Goal: Task Accomplishment & Management: Manage account settings

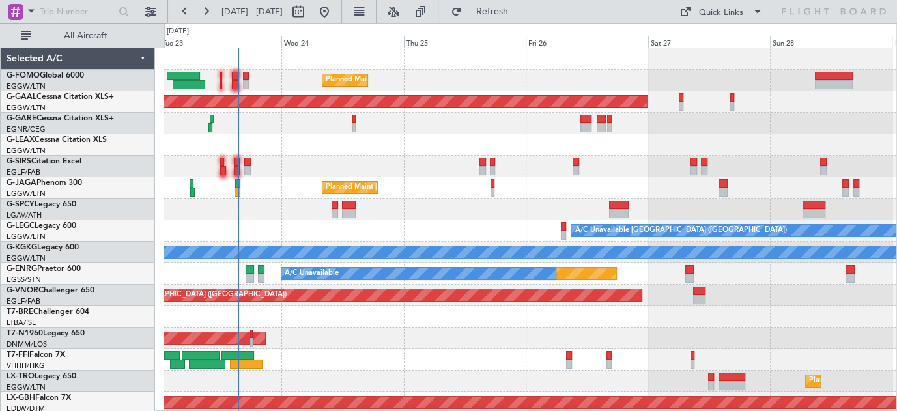
click at [349, 151] on div at bounding box center [530, 144] width 732 height 21
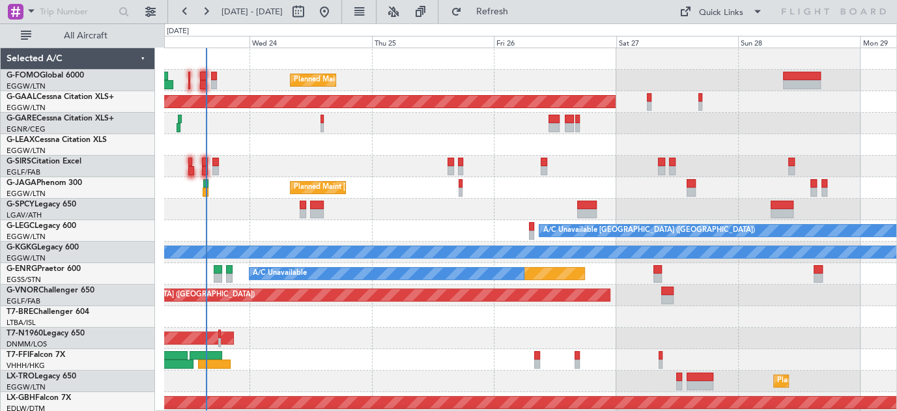
click at [416, 158] on div "Planned Maint [GEOGRAPHIC_DATA] ([GEOGRAPHIC_DATA]) Planned [GEOGRAPHIC_DATA] P…" at bounding box center [530, 413] width 732 height 731
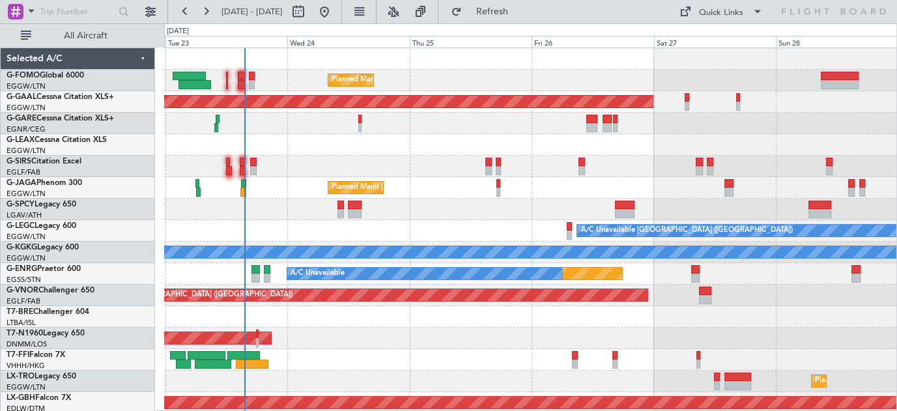
click at [290, 170] on div "Planned Maint [GEOGRAPHIC_DATA] ([GEOGRAPHIC_DATA]) Planned [GEOGRAPHIC_DATA] P…" at bounding box center [530, 413] width 732 height 731
click at [515, 5] on button "Refresh" at bounding box center [484, 11] width 78 height 21
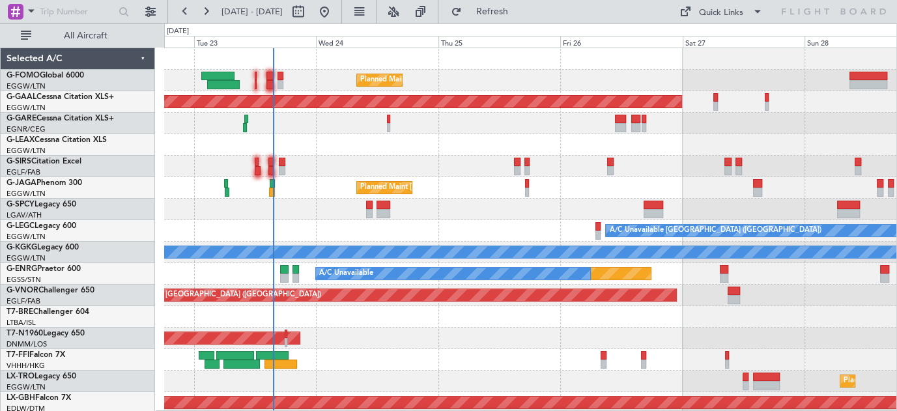
click at [300, 207] on div at bounding box center [530, 209] width 732 height 21
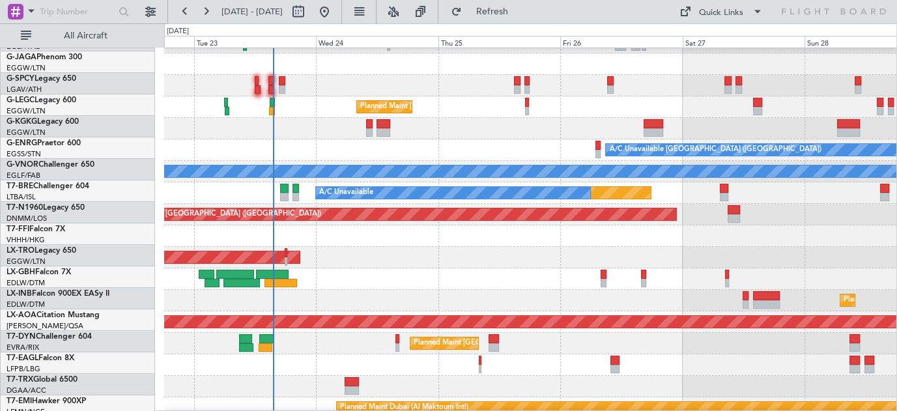
scroll to position [70, 0]
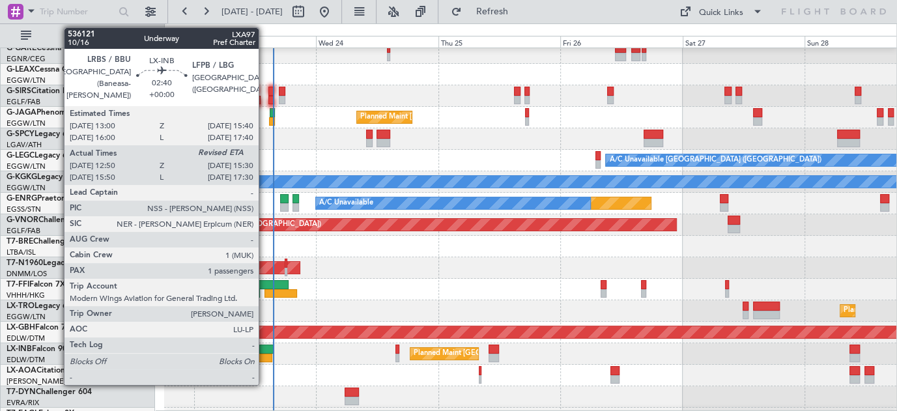
click at [265, 356] on div at bounding box center [266, 358] width 14 height 9
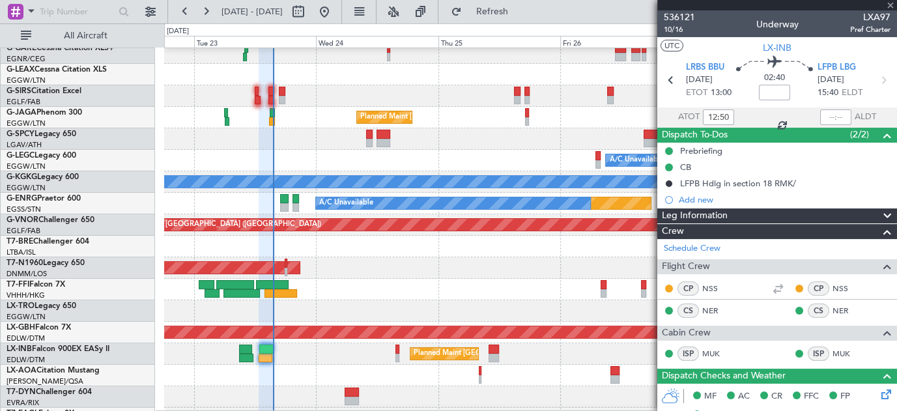
type input "15:32"
click at [525, 117] on div at bounding box center [527, 112] width 4 height 9
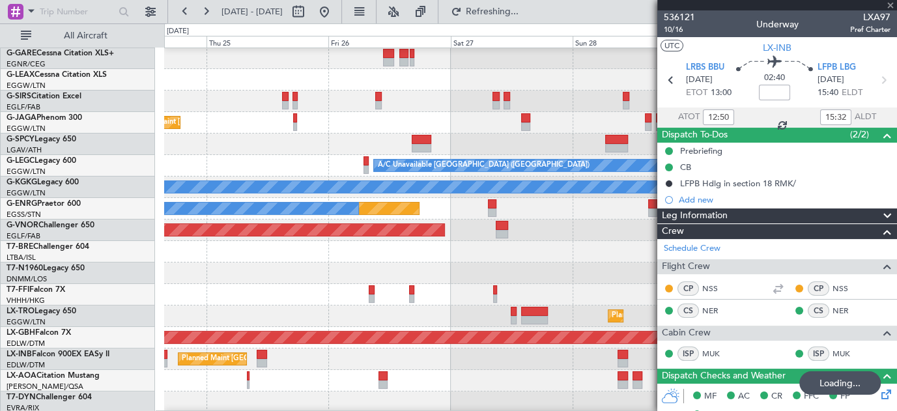
drag, startPoint x: 889, startPoint y: 3, endPoint x: 849, endPoint y: 23, distance: 44.6
click at [887, 4] on div at bounding box center [777, 5] width 240 height 10
type input "+00:05"
click at [886, 4] on div at bounding box center [777, 5] width 240 height 10
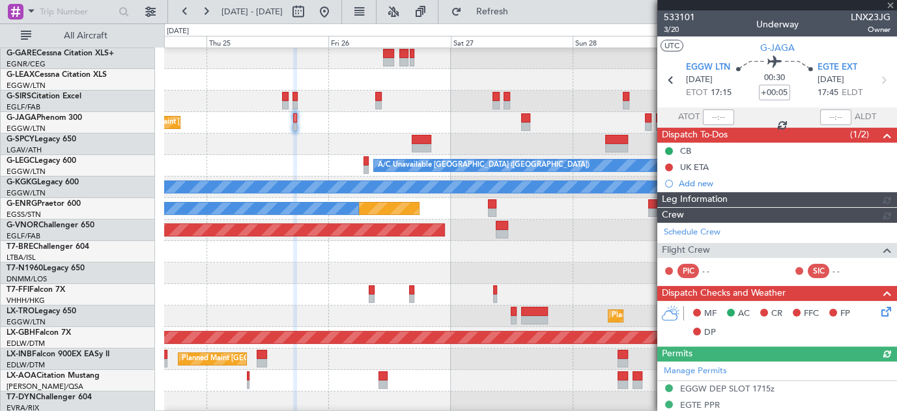
click at [891, 5] on div at bounding box center [777, 5] width 240 height 10
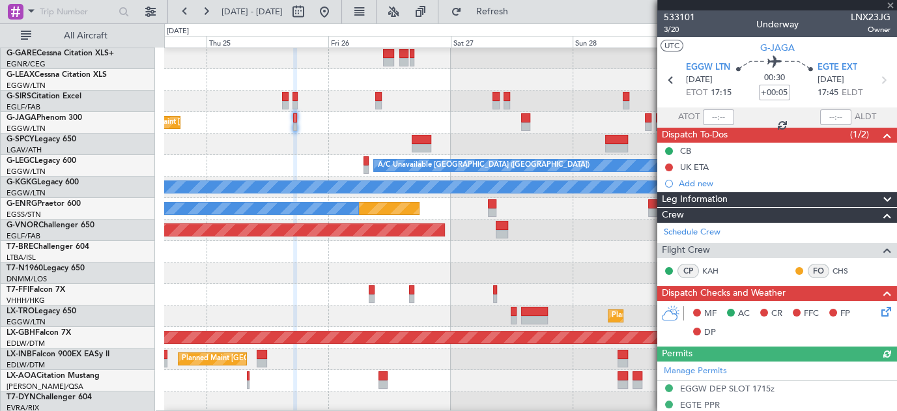
click at [889, 5] on div at bounding box center [777, 5] width 240 height 10
click at [887, 5] on span at bounding box center [890, 6] width 13 height 12
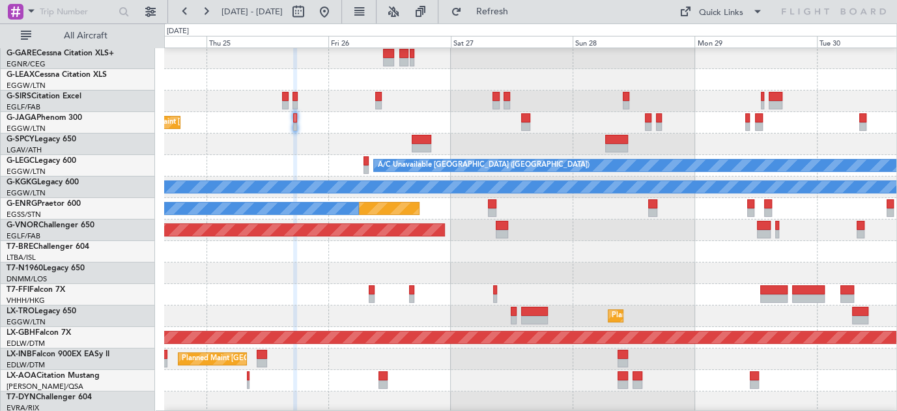
type input "0"
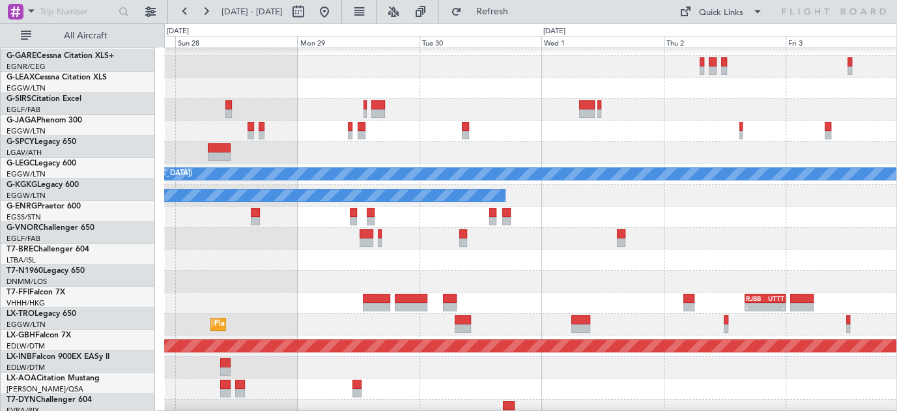
click at [305, 86] on div at bounding box center [530, 88] width 732 height 21
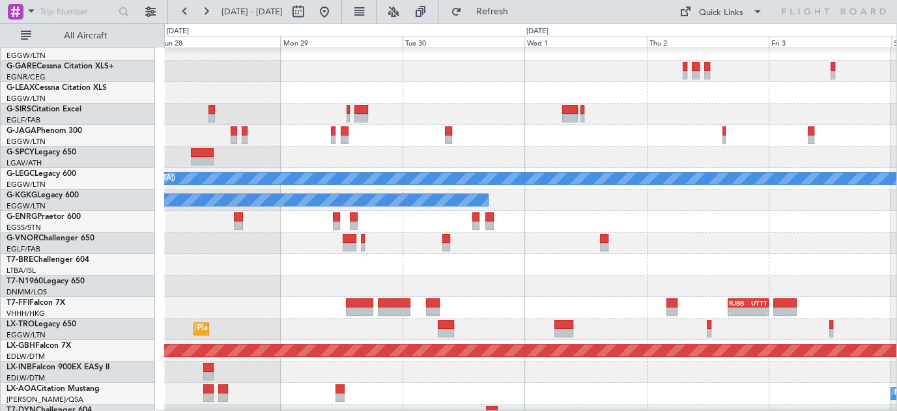
scroll to position [0, 0]
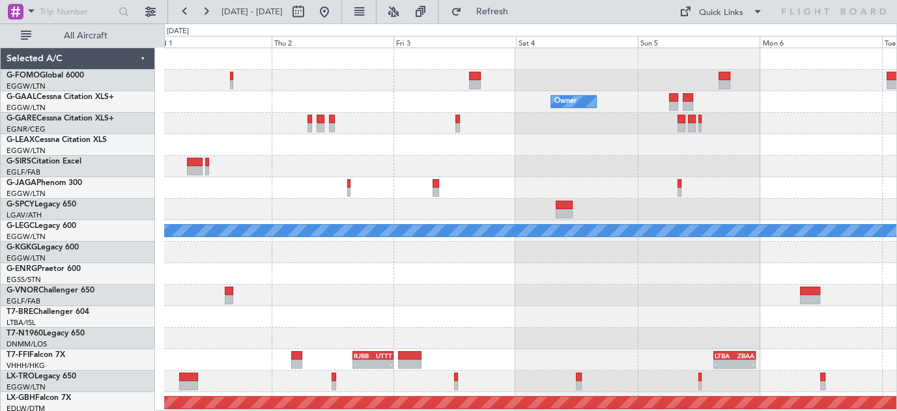
click at [286, 182] on div "Owner A/C Unavailable London (Luton) A/C Unavailable Istanbul (Ataturk) - - RJB…" at bounding box center [530, 413] width 732 height 731
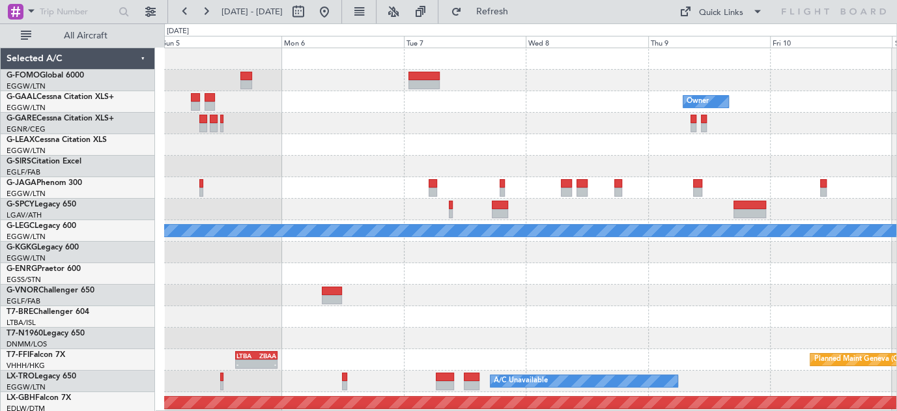
click at [284, 198] on div "Owner Owner A/C Unavailable London (Luton) - - LTBA 15:00 Z ZBAA 23:15 Z Planne…" at bounding box center [530, 413] width 732 height 731
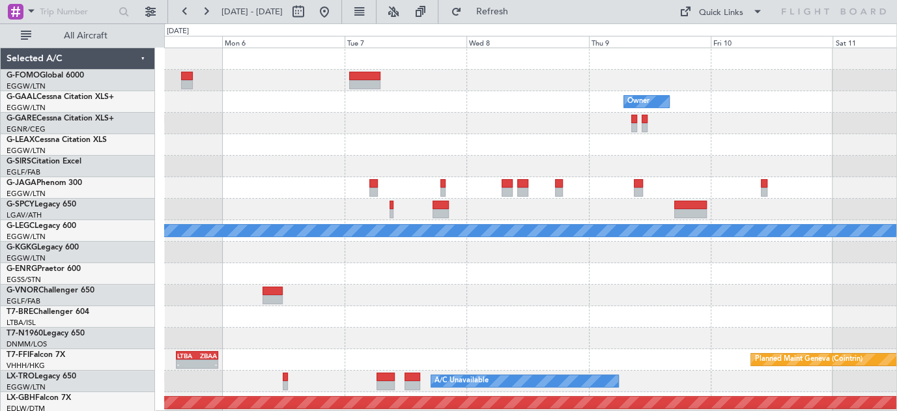
click at [302, 194] on div at bounding box center [530, 187] width 732 height 21
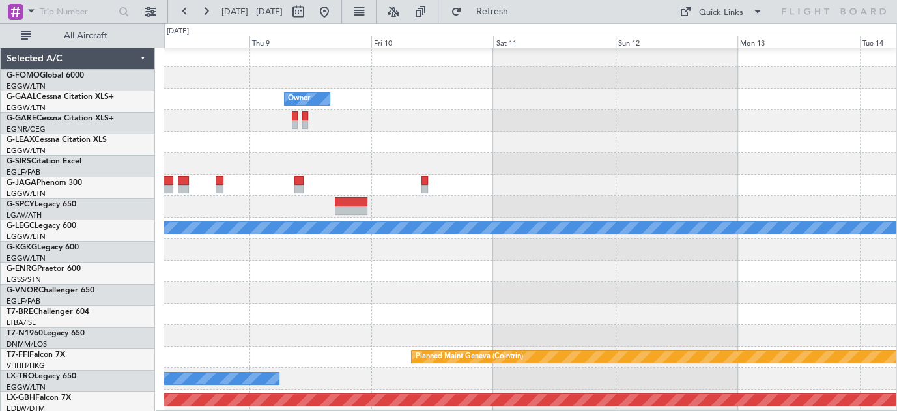
click at [306, 192] on div at bounding box center [530, 185] width 732 height 21
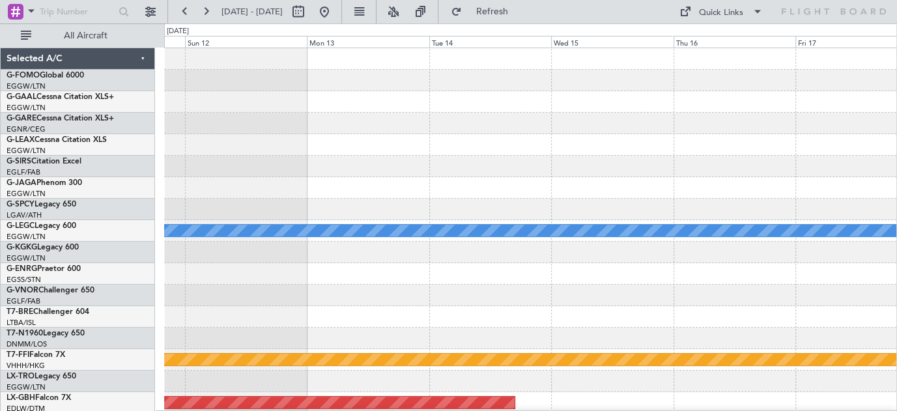
click at [274, 196] on div at bounding box center [530, 187] width 732 height 21
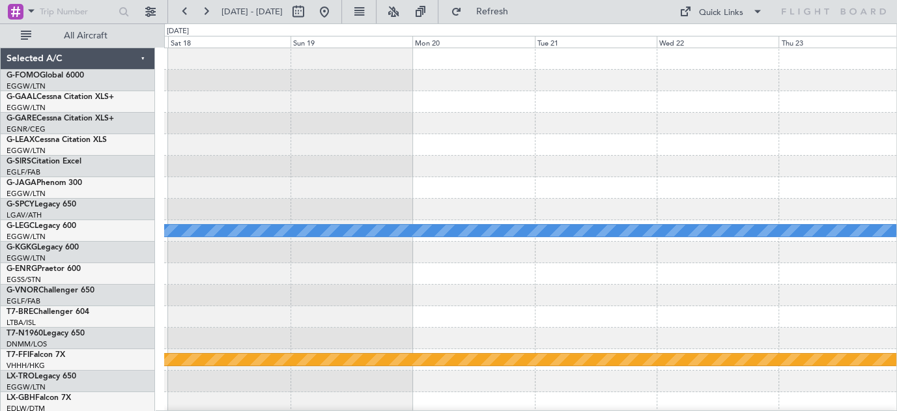
click at [224, 188] on div "A/C Unavailable London (Luton) Planned Maint Geneva (Cointrin)" at bounding box center [530, 413] width 732 height 731
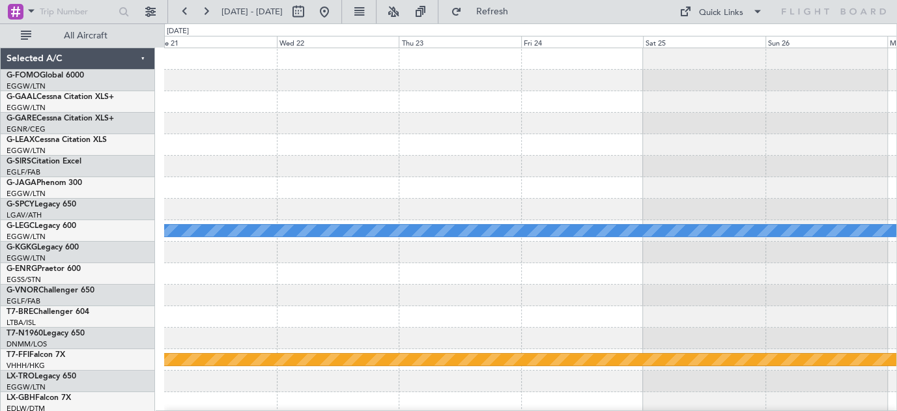
click at [315, 162] on div "A/C Unavailable London (Luton) Planned Maint Geneva (Cointrin)" at bounding box center [530, 413] width 732 height 731
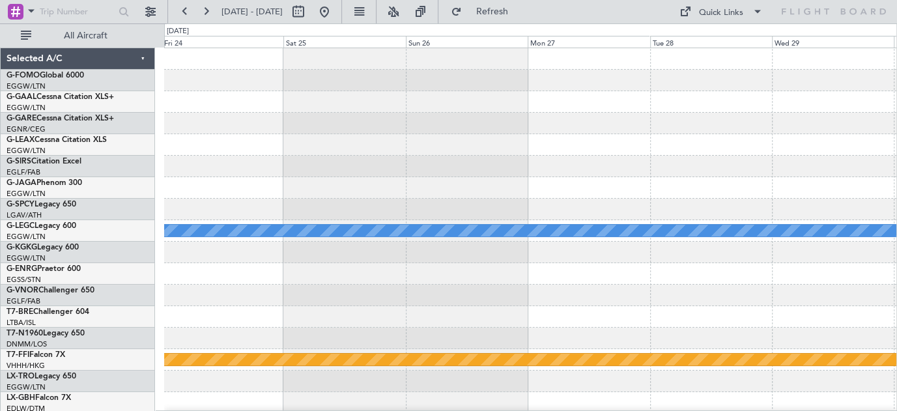
click at [366, 164] on div "A/C Unavailable London (Luton) Planned Maint Geneva (Cointrin)" at bounding box center [530, 413] width 732 height 731
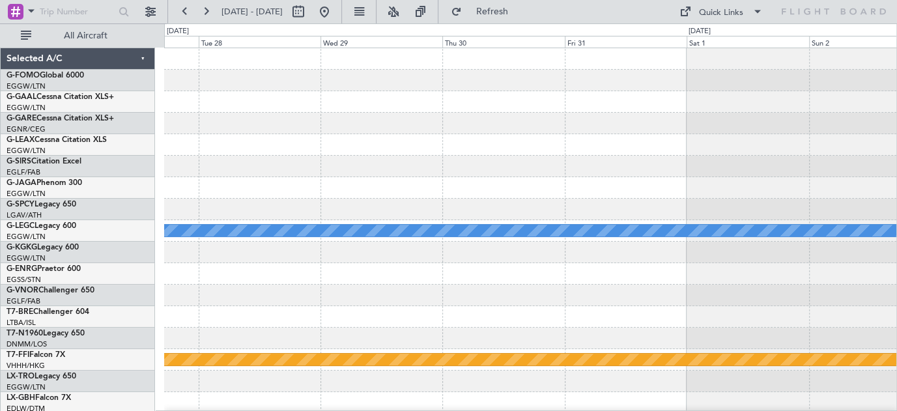
click at [360, 158] on div "A/C Unavailable London (Luton) Planned Maint Geneva (Cointrin)" at bounding box center [530, 413] width 732 height 731
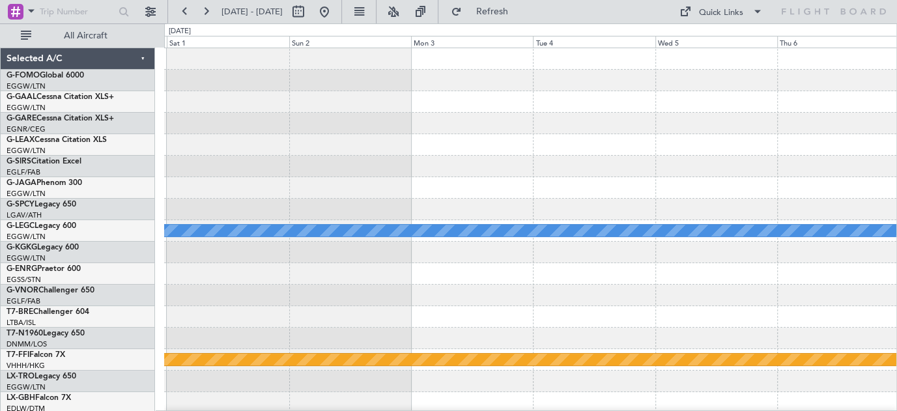
click at [313, 152] on div at bounding box center [530, 144] width 732 height 21
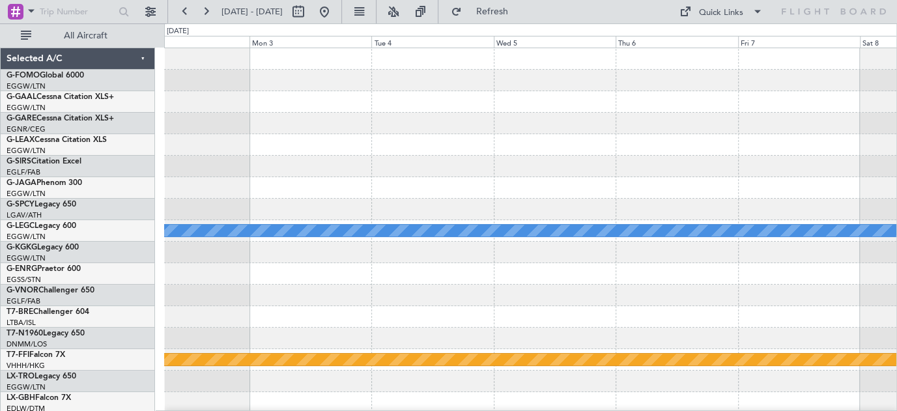
click at [658, 145] on div at bounding box center [530, 144] width 732 height 21
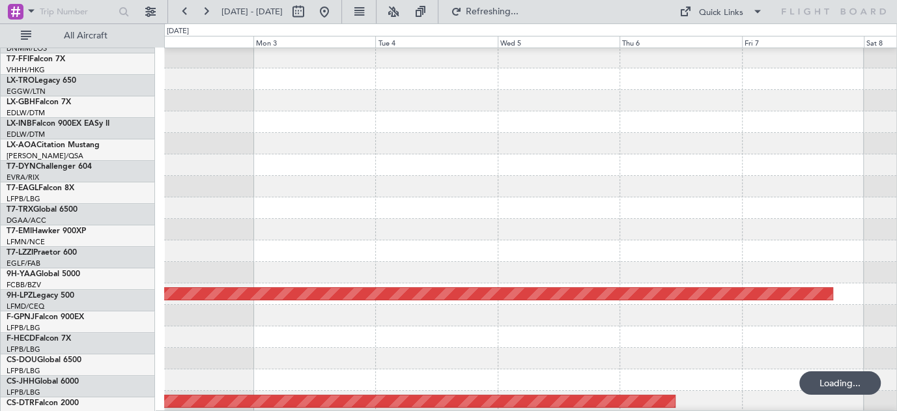
scroll to position [366, 0]
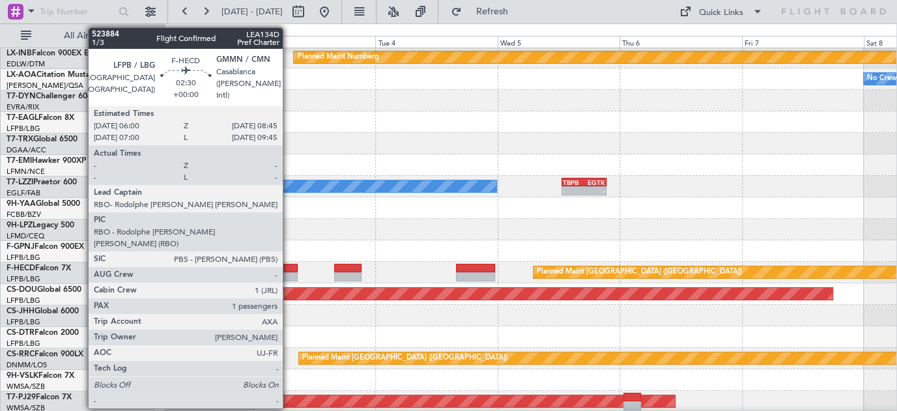
click at [289, 268] on div at bounding box center [290, 268] width 14 height 9
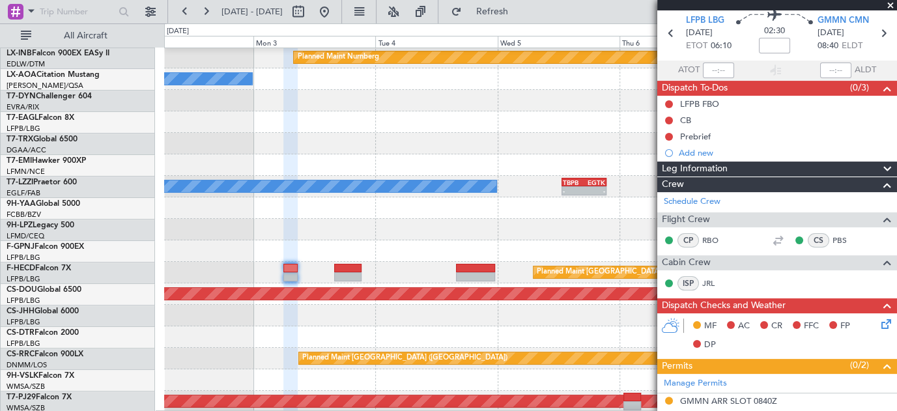
scroll to position [59, 0]
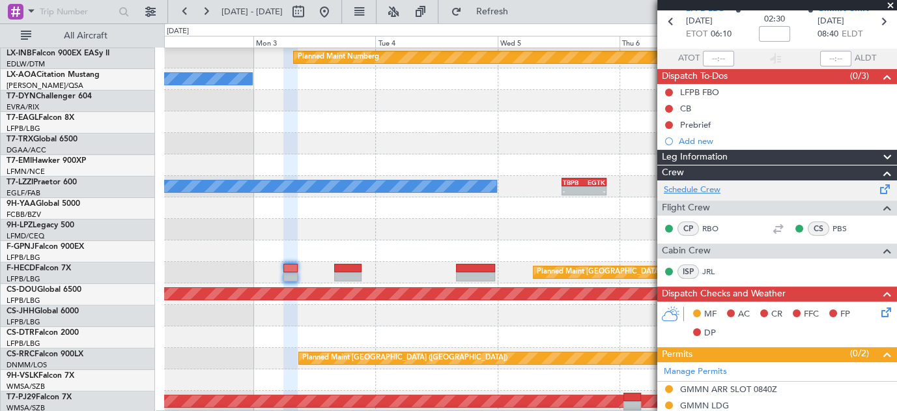
click at [700, 190] on link "Schedule Crew" at bounding box center [692, 190] width 57 height 13
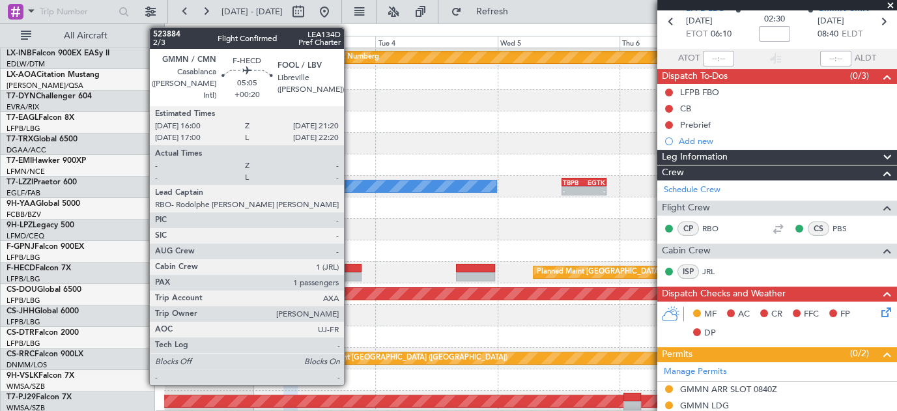
click at [350, 272] on div at bounding box center [347, 276] width 27 height 9
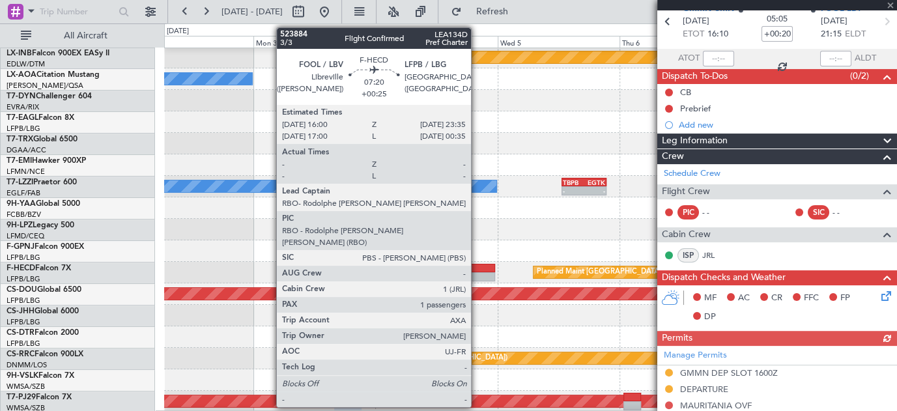
click at [478, 268] on div at bounding box center [475, 268] width 39 height 9
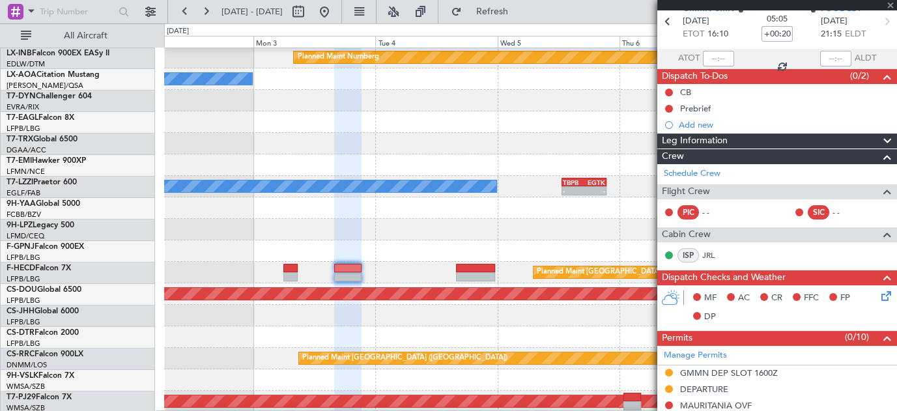
type input "+00:25"
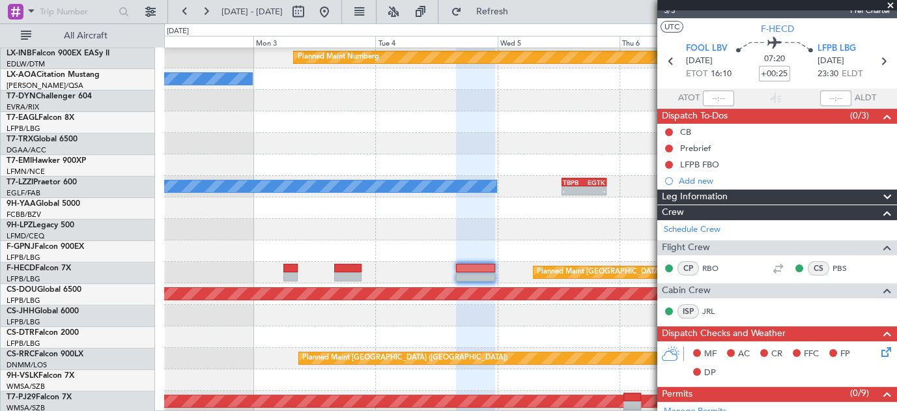
scroll to position [0, 0]
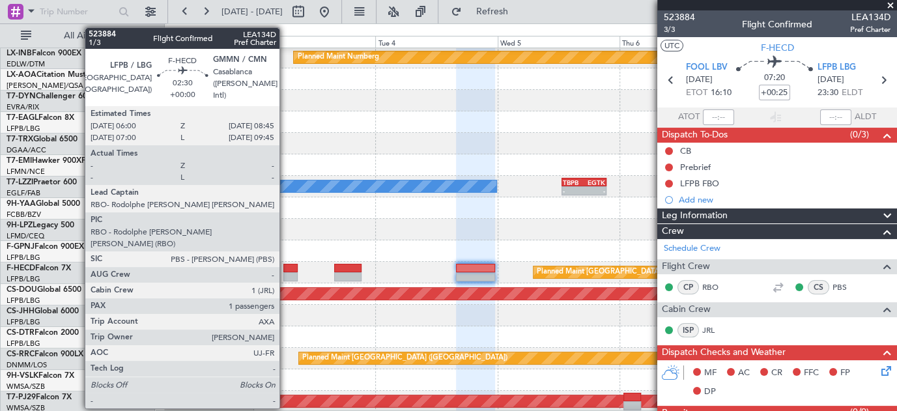
click at [289, 268] on div at bounding box center [290, 268] width 14 height 9
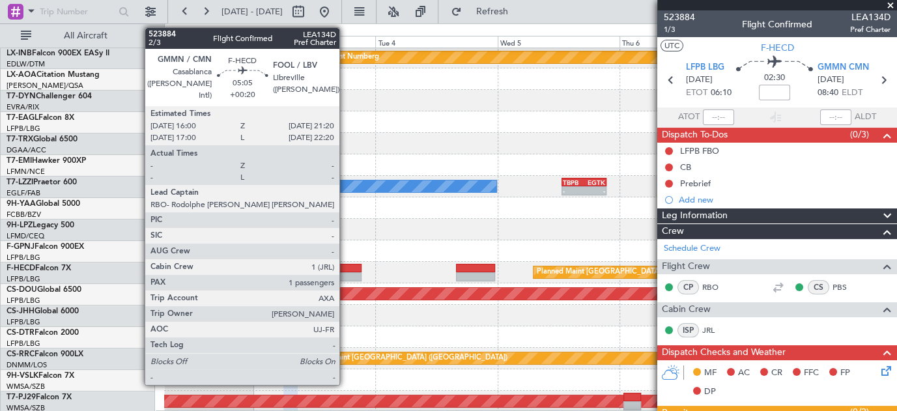
click at [346, 268] on div at bounding box center [347, 268] width 27 height 9
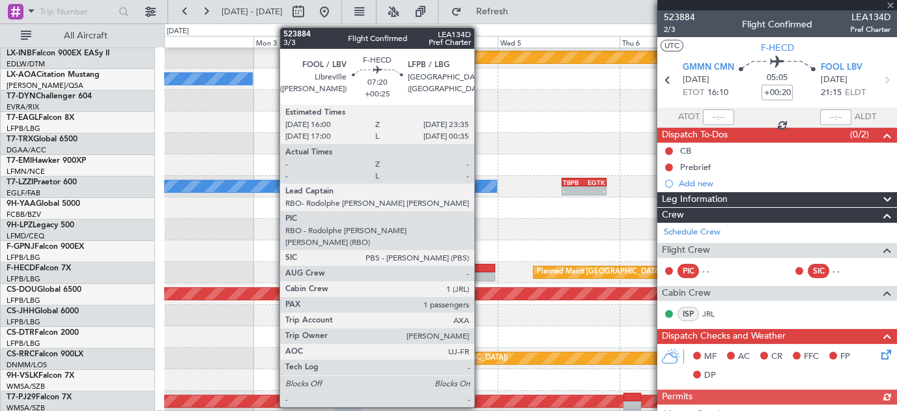
click at [481, 273] on div at bounding box center [475, 276] width 39 height 9
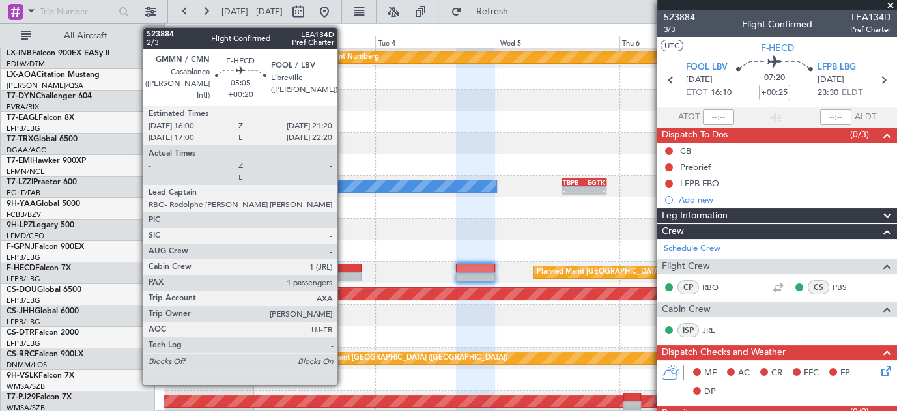
click at [344, 266] on div at bounding box center [347, 268] width 27 height 9
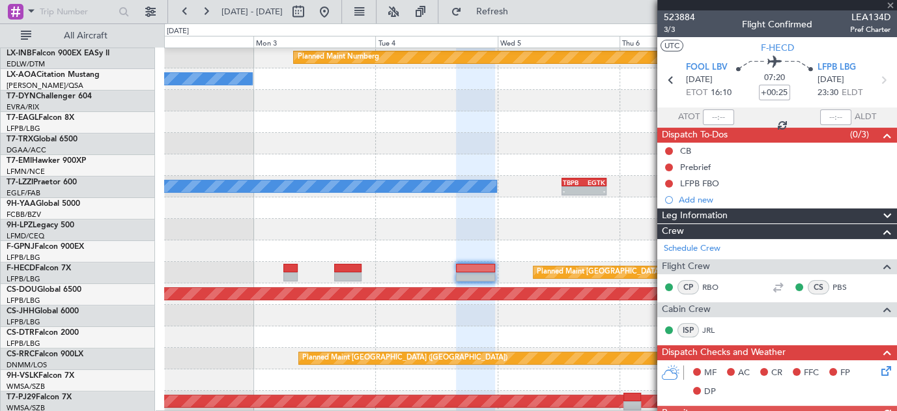
type input "+00:20"
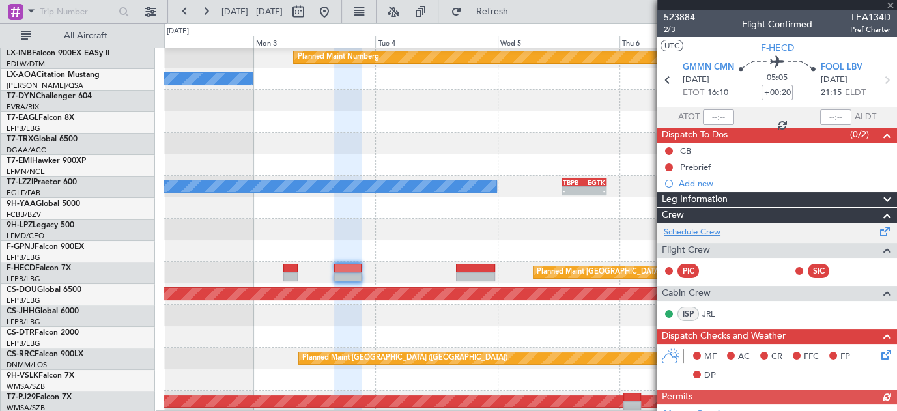
click at [705, 232] on link "Schedule Crew" at bounding box center [692, 232] width 57 height 13
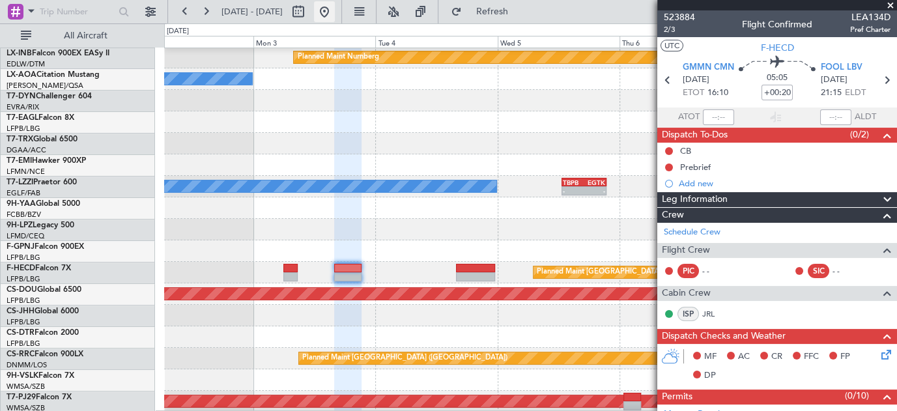
click at [335, 10] on button at bounding box center [324, 11] width 21 height 21
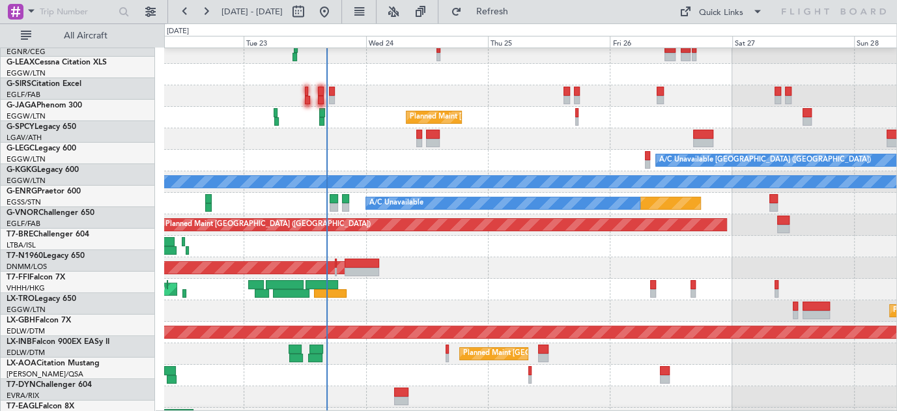
scroll to position [70, 0]
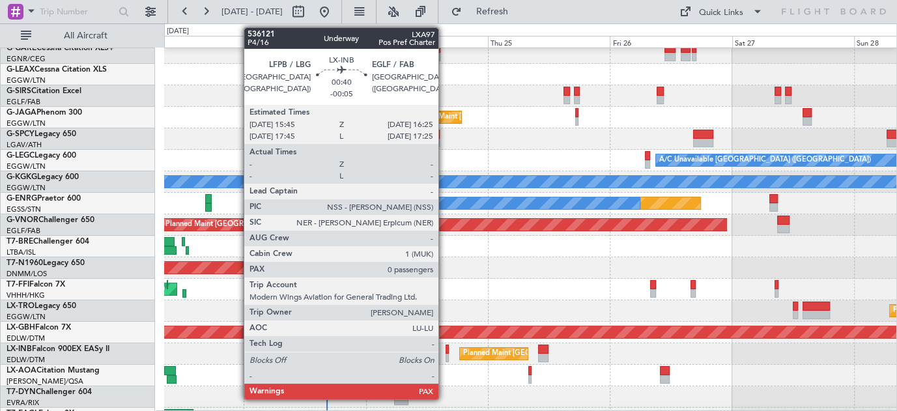
click at [446, 349] on div at bounding box center [448, 349] width 4 height 9
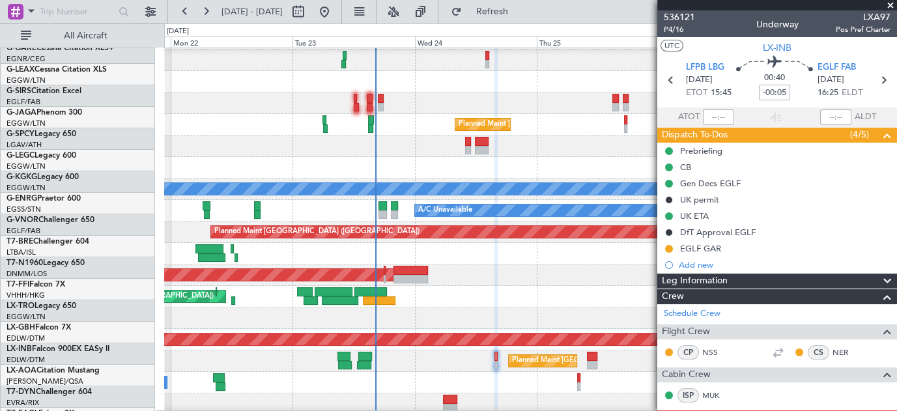
scroll to position [63, 0]
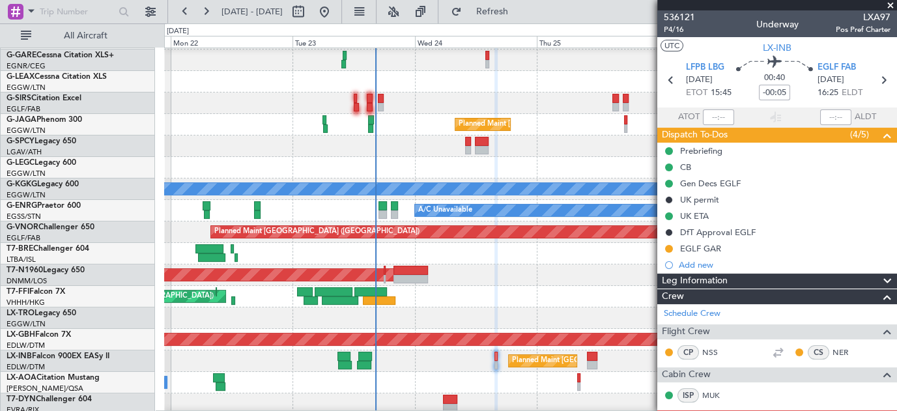
click at [415, 142] on div at bounding box center [530, 146] width 732 height 21
click at [513, 24] on div "0 0 Sun 21 Mon 22 Tue 23 Wed 24 Thu 25 Fri 26 Sat 27 Sep 2025" at bounding box center [531, 35] width 732 height 23
click at [519, 13] on span "Refresh" at bounding box center [492, 11] width 55 height 9
click at [519, 8] on span "Refresh" at bounding box center [492, 11] width 55 height 9
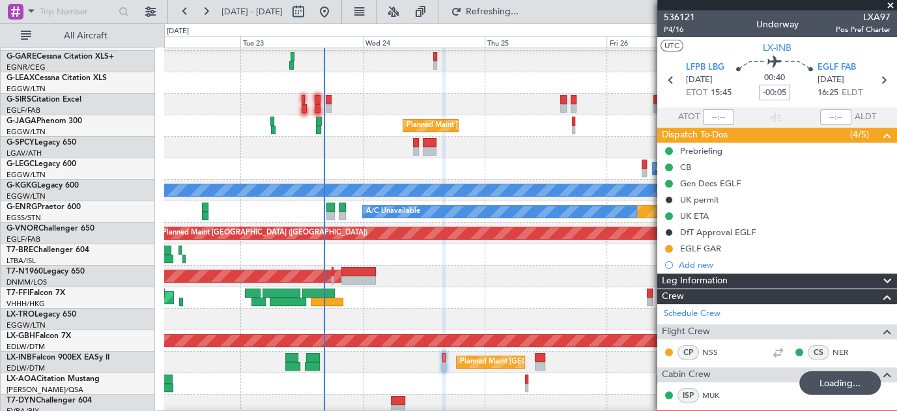
click at [449, 278] on div "AOG Maint London ([GEOGRAPHIC_DATA])" at bounding box center [530, 276] width 732 height 21
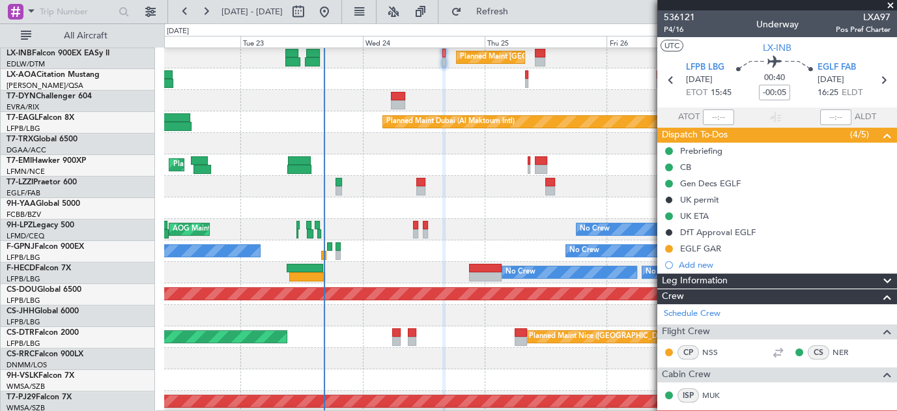
scroll to position [361, 0]
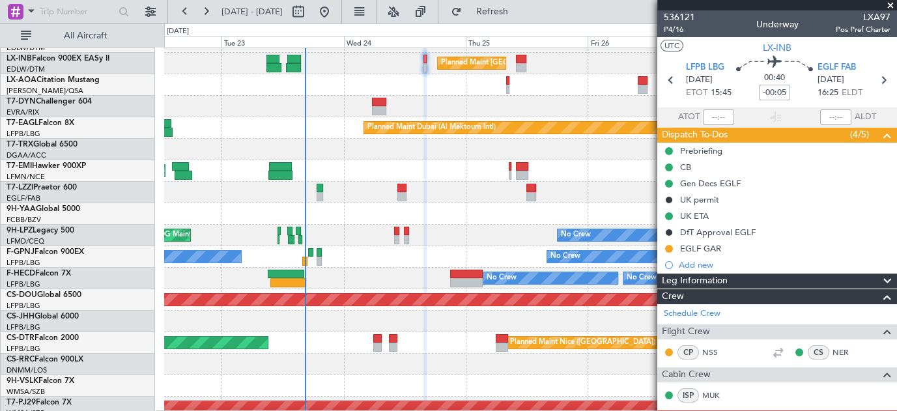
click at [347, 253] on div "No Crew No Crew Planned Maint Paris (Le Bourget)" at bounding box center [530, 256] width 732 height 21
click at [519, 9] on span "Refresh" at bounding box center [492, 11] width 55 height 9
click at [831, 63] on span "EGLF FAB" at bounding box center [837, 67] width 38 height 13
click at [842, 59] on section "LFPB LBG 24/09/2025 ETOT 15:45 00:40 -00:05 EGLF FAB 24/09/2025 16:25 ELDT" at bounding box center [777, 81] width 240 height 51
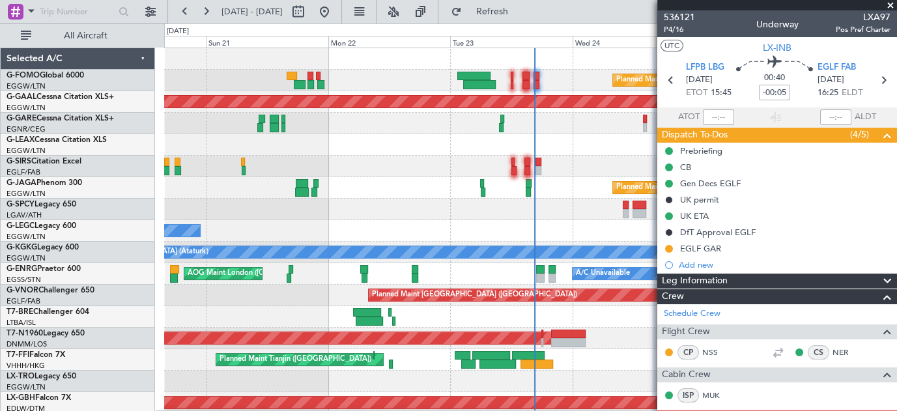
scroll to position [0, 0]
click at [443, 142] on div "Planned Maint London (Luton) Planned Maint Dusseldorf Unplanned Maint London (L…" at bounding box center [530, 413] width 732 height 731
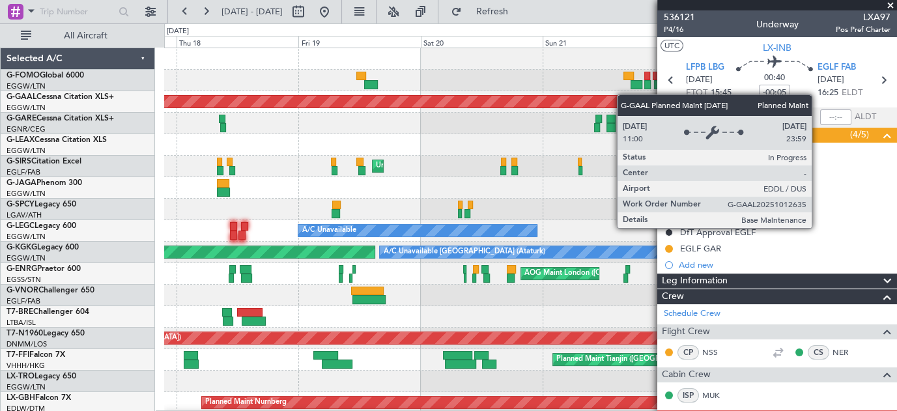
click at [646, 98] on div "Planned Maint London (Luton) Planned Maint Dusseldorf Unplanned Maint London (L…" at bounding box center [530, 413] width 732 height 731
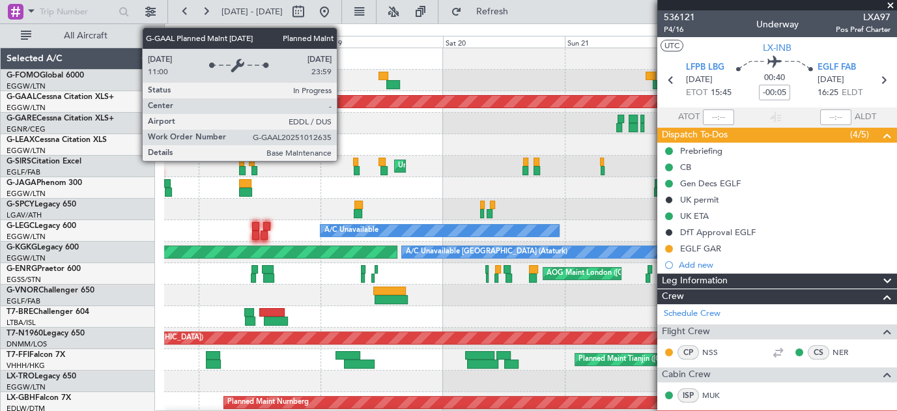
click at [507, 101] on div "Planned Maint Dusseldorf" at bounding box center [365, 102] width 1864 height 12
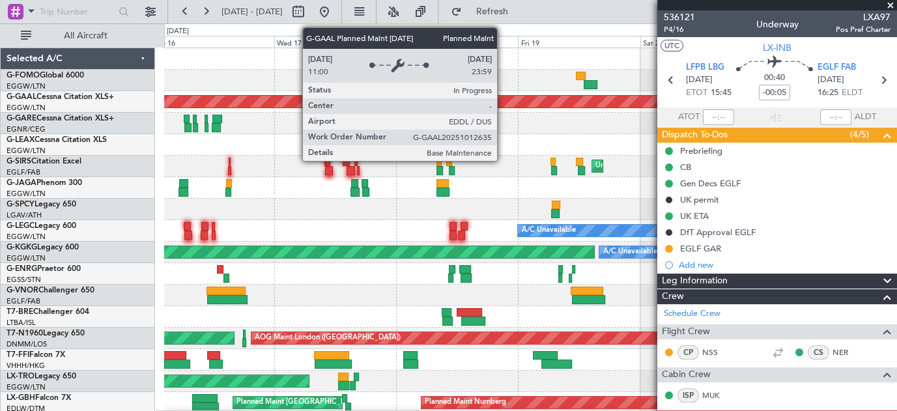
click at [496, 115] on div "Planned Maint Dusseldorf Unplanned Maint London (Luton) A/C Unavailable A/C Una…" at bounding box center [530, 413] width 732 height 731
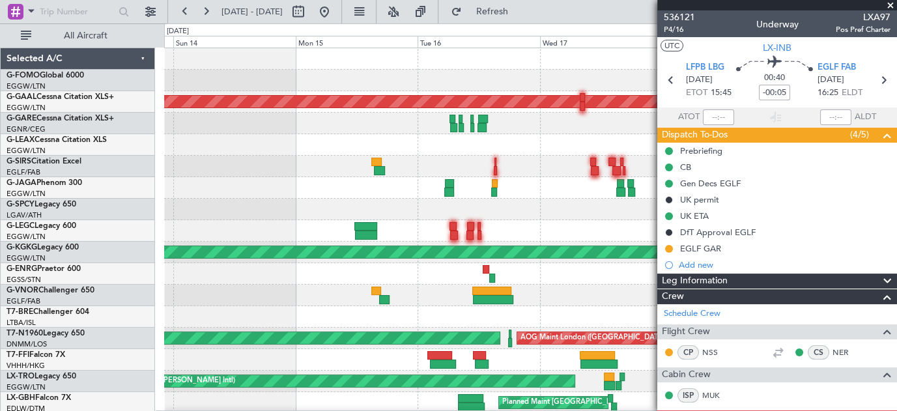
click at [552, 134] on div "Planned Maint Dusseldorf Unplanned Maint London (Luton) A/C Unavailable A/C Una…" at bounding box center [530, 413] width 732 height 731
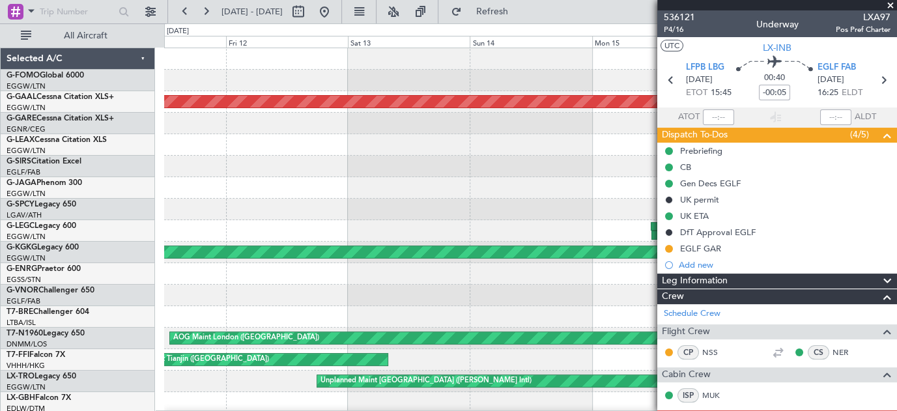
click at [598, 135] on div at bounding box center [530, 144] width 732 height 21
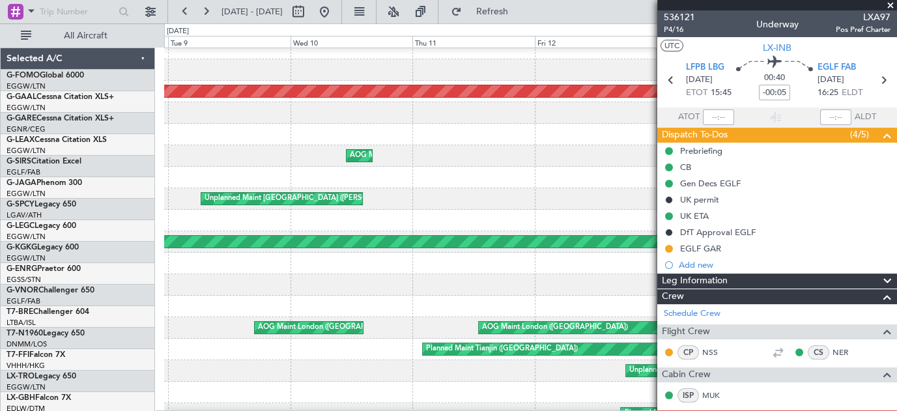
scroll to position [10, 0]
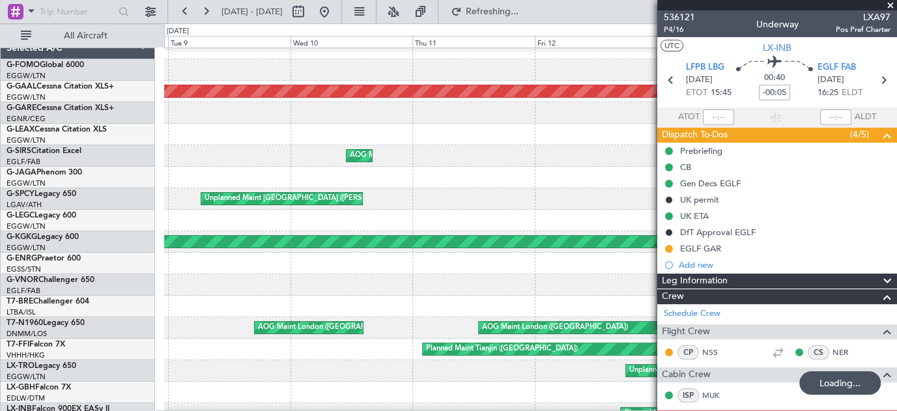
drag, startPoint x: 896, startPoint y: 5, endPoint x: 766, endPoint y: 0, distance: 130.4
click at [894, 5] on span at bounding box center [890, 6] width 13 height 12
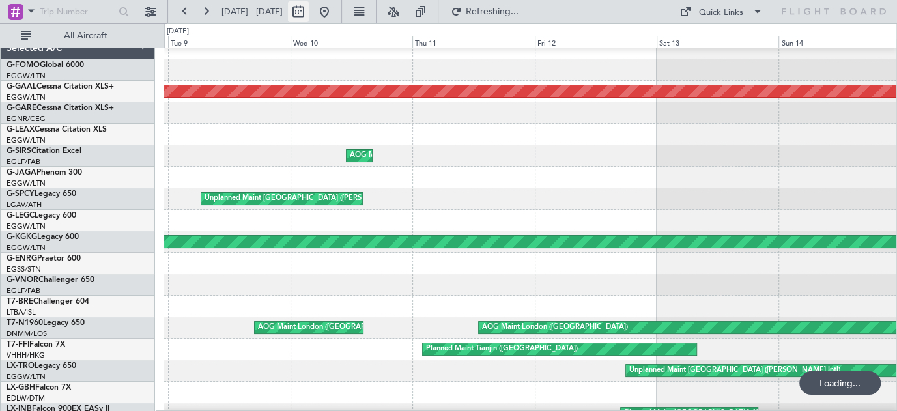
click at [309, 14] on button at bounding box center [298, 11] width 21 height 21
select select "9"
select select "2025"
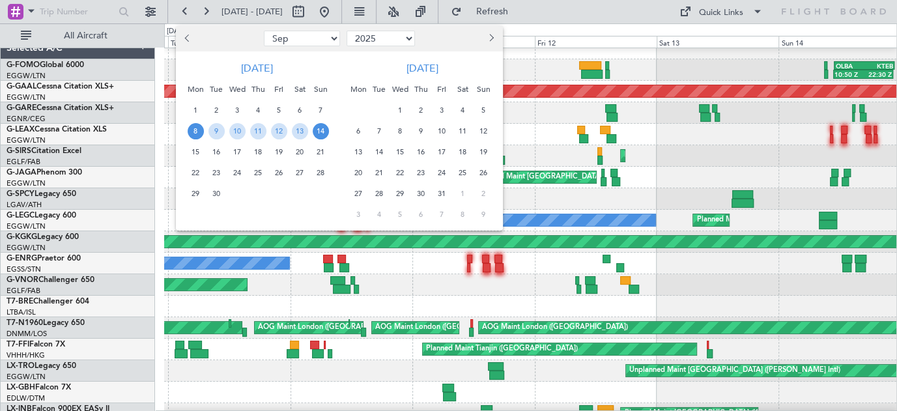
click at [187, 39] on span "Previous month" at bounding box center [189, 38] width 8 height 8
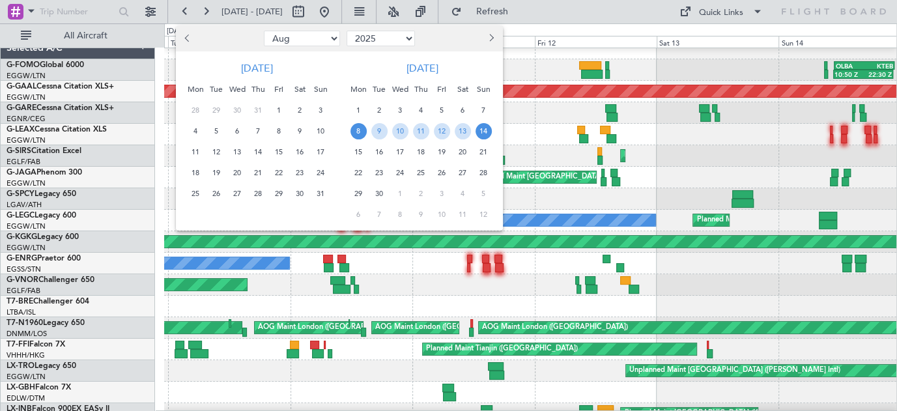
click at [187, 39] on span "Previous month" at bounding box center [189, 38] width 8 height 8
select select "7"
click at [281, 129] on span "11" at bounding box center [279, 131] width 16 height 16
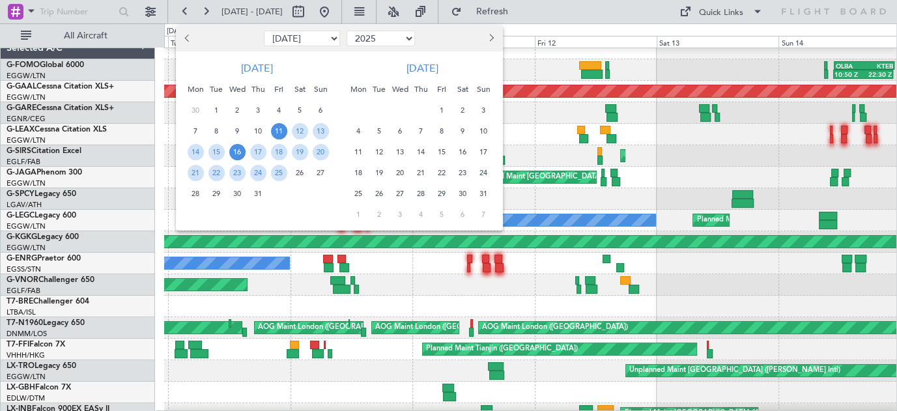
click at [244, 152] on span "16" at bounding box center [237, 152] width 16 height 16
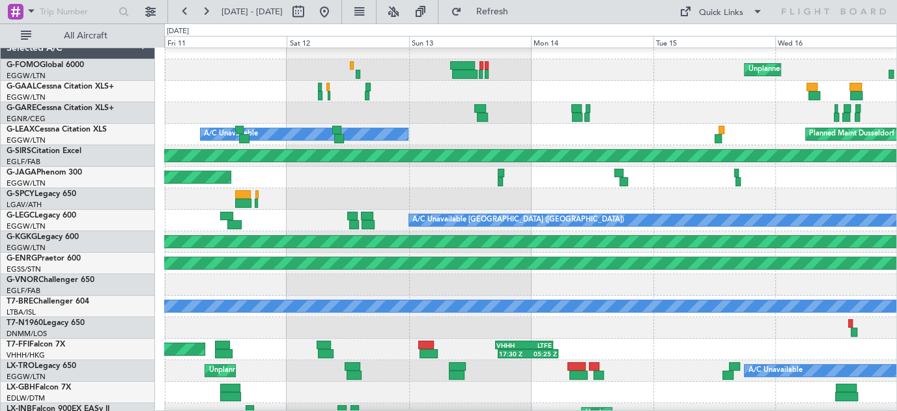
scroll to position [0, 0]
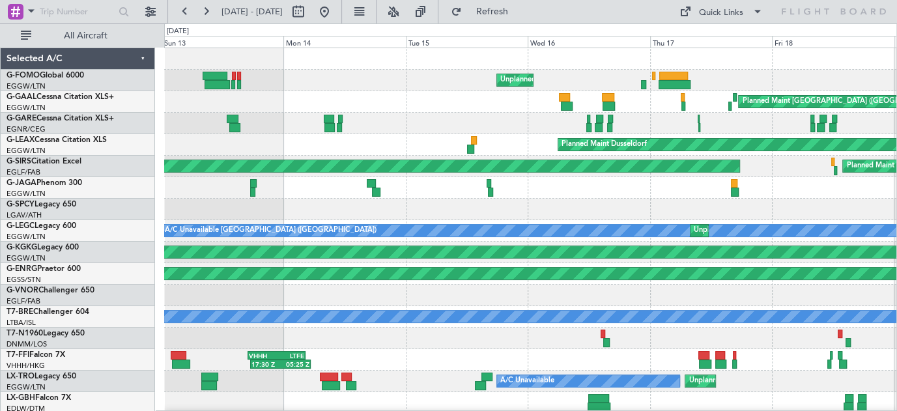
click at [292, 106] on div "Unplanned Maint New York (Teterboro) A/C Unavailable Planned Maint London (Luto…" at bounding box center [530, 413] width 732 height 731
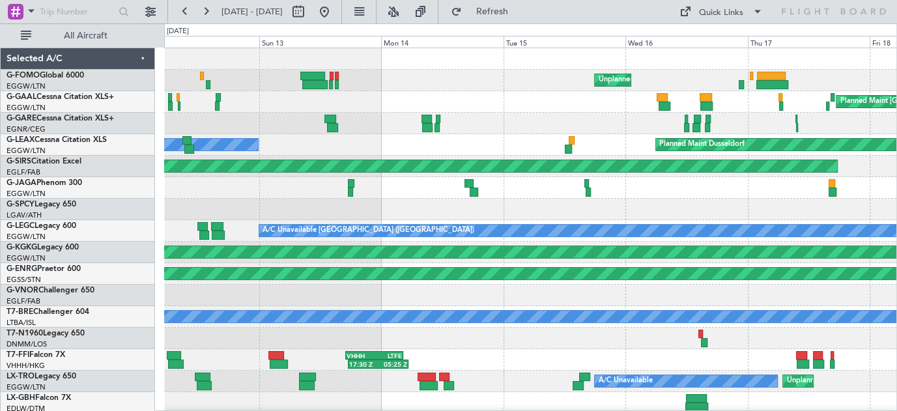
click at [444, 91] on div "Unplanned Maint New York (Teterboro) Planned Maint London (Luton) A/C Unavailab…" at bounding box center [530, 413] width 732 height 731
click at [335, 10] on button at bounding box center [324, 11] width 21 height 21
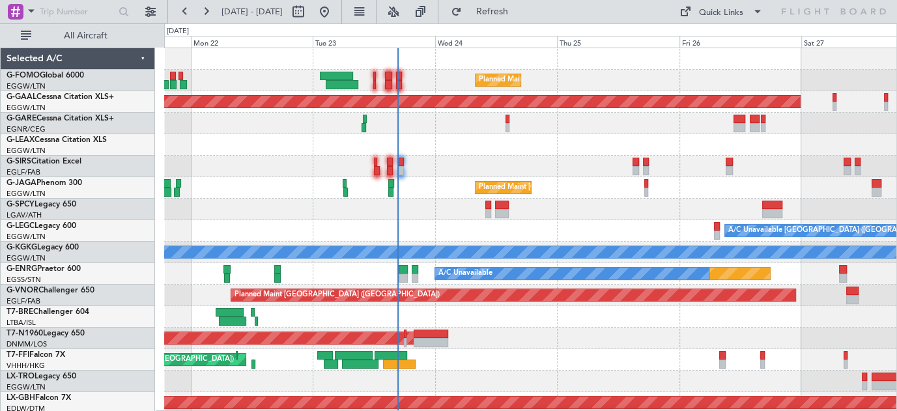
click at [550, 325] on div at bounding box center [530, 316] width 732 height 21
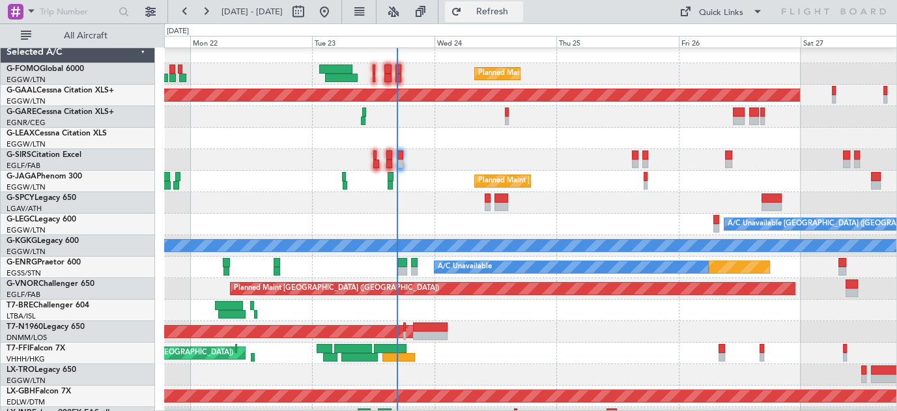
click at [519, 15] on span "Refresh" at bounding box center [492, 11] width 55 height 9
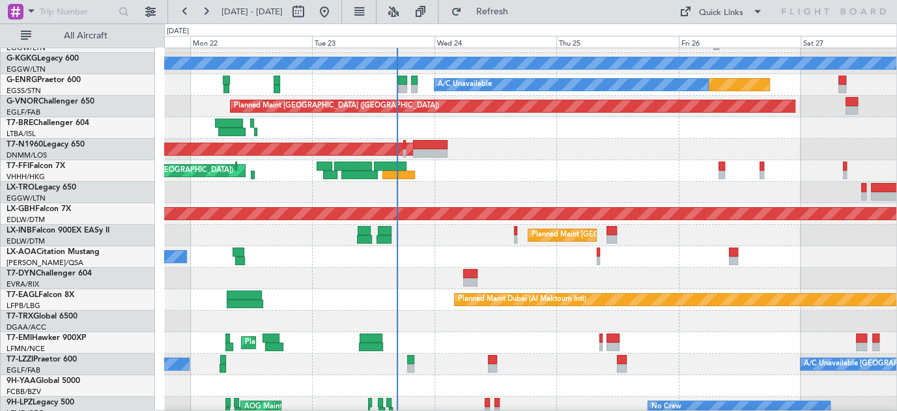
scroll to position [308, 0]
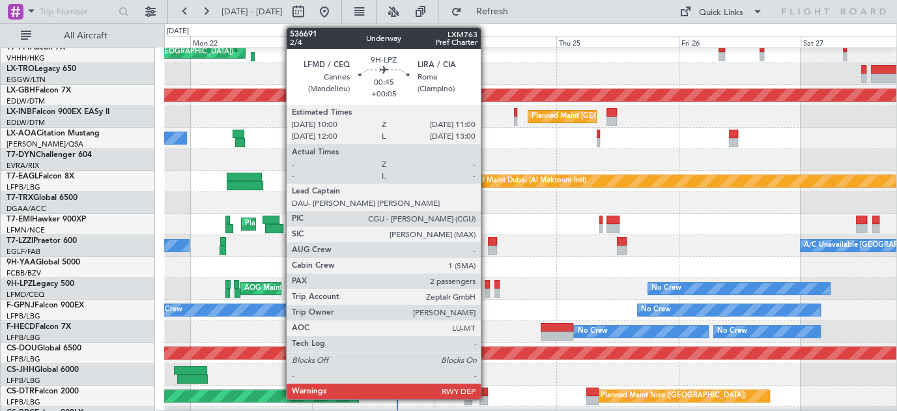
click at [487, 286] on div at bounding box center [487, 284] width 5 height 9
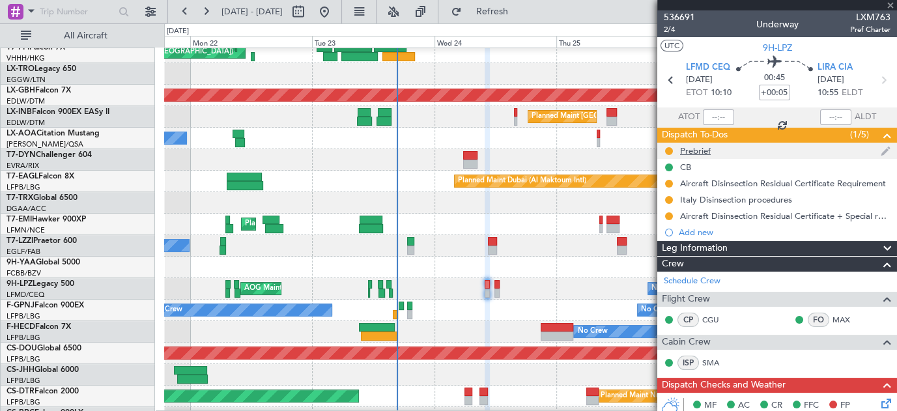
click at [705, 151] on div "Prebrief" at bounding box center [695, 150] width 31 height 11
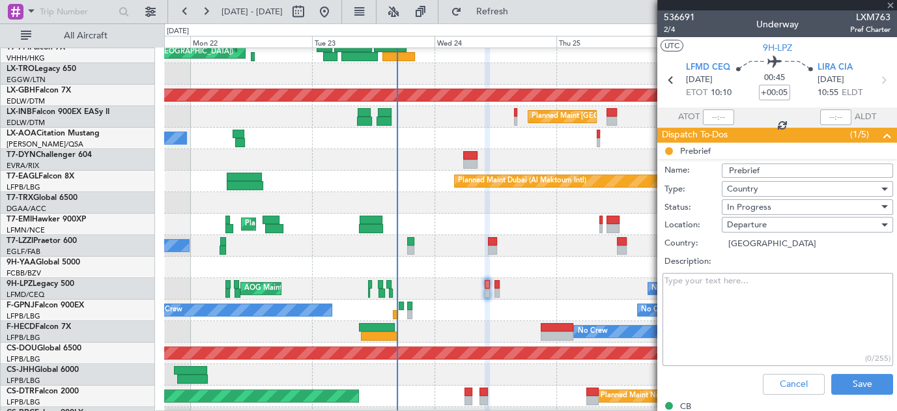
click at [741, 320] on textarea "Description:" at bounding box center [778, 319] width 231 height 93
paste textarea "LFMD LIRA 2000 LIRA LFMD 5400"
type textarea "LFMD LIRA 2000 LIRA LFMD 5400"
drag, startPoint x: 741, startPoint y: 314, endPoint x: 753, endPoint y: 208, distance: 106.3
click at [753, 208] on span "In Progress" at bounding box center [749, 207] width 44 height 12
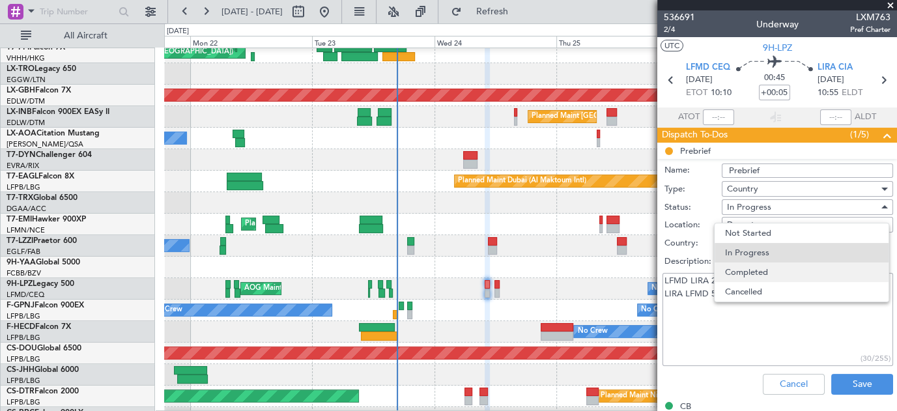
click at [783, 270] on span "Completed" at bounding box center [801, 273] width 153 height 20
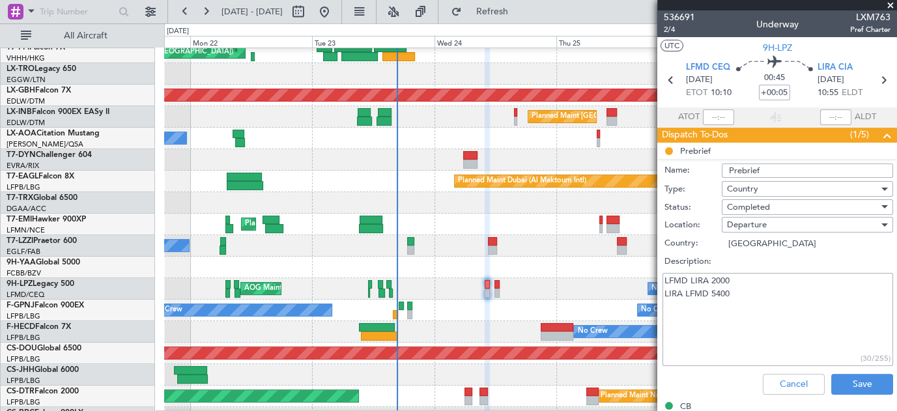
click at [784, 309] on textarea "LFMD LIRA 2000 LIRA LFMD 5400" at bounding box center [778, 319] width 231 height 93
click at [851, 387] on button "Save" at bounding box center [862, 384] width 62 height 21
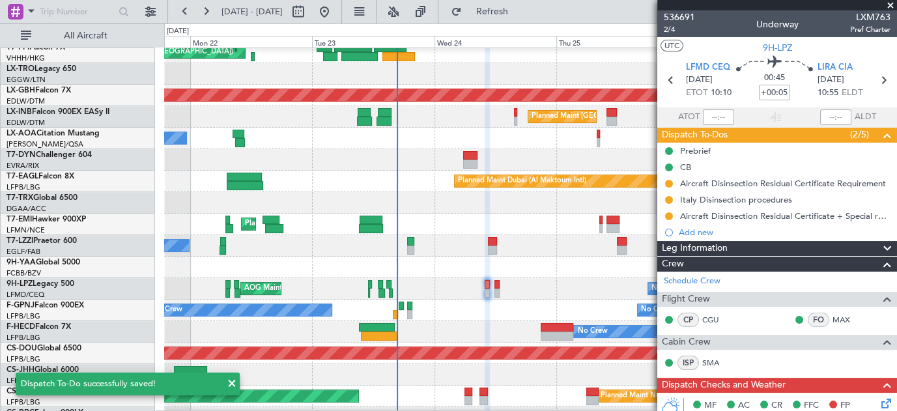
drag, startPoint x: 259, startPoint y: 3, endPoint x: 824, endPoint y: 0, distance: 564.8
click at [888, 1] on span at bounding box center [890, 6] width 13 height 12
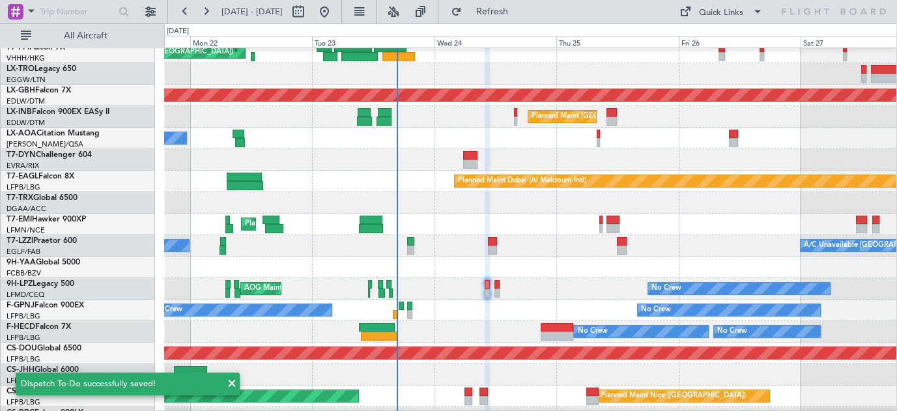
type input "0"
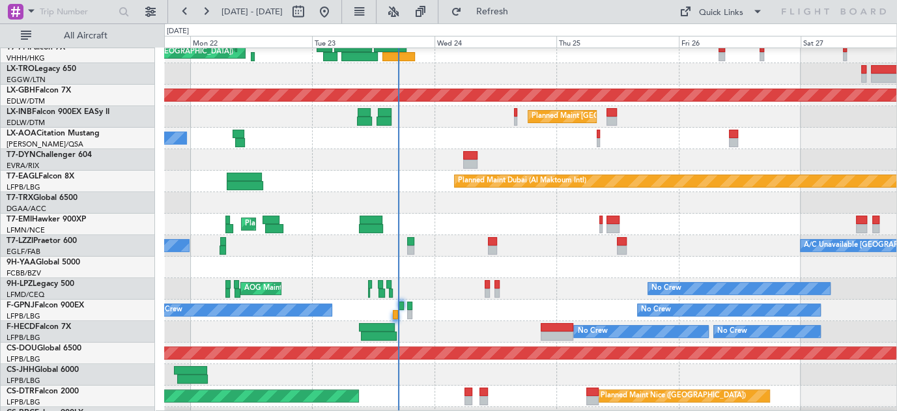
click at [319, 169] on div at bounding box center [530, 159] width 732 height 21
click at [436, 138] on div "No Crew Nice ([GEOGRAPHIC_DATA])" at bounding box center [530, 138] width 732 height 21
click at [420, 122] on div "Planned Maint [GEOGRAPHIC_DATA] ([GEOGRAPHIC_DATA])" at bounding box center [530, 116] width 732 height 21
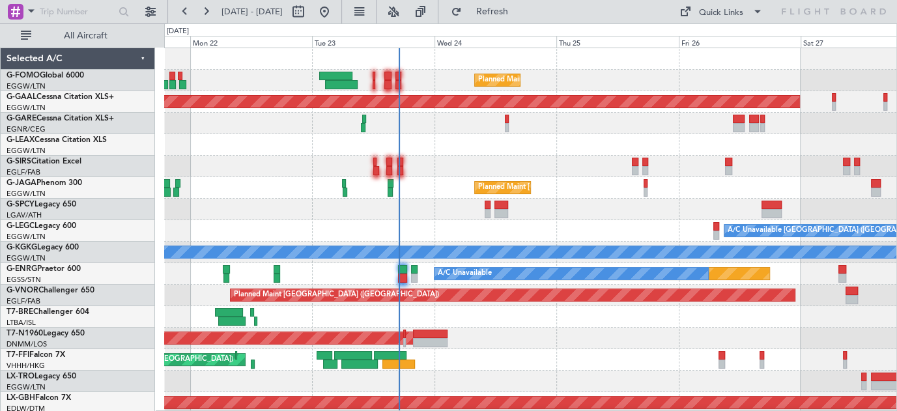
click at [485, 122] on div at bounding box center [530, 123] width 732 height 21
click at [519, 7] on span "Refresh" at bounding box center [492, 11] width 55 height 9
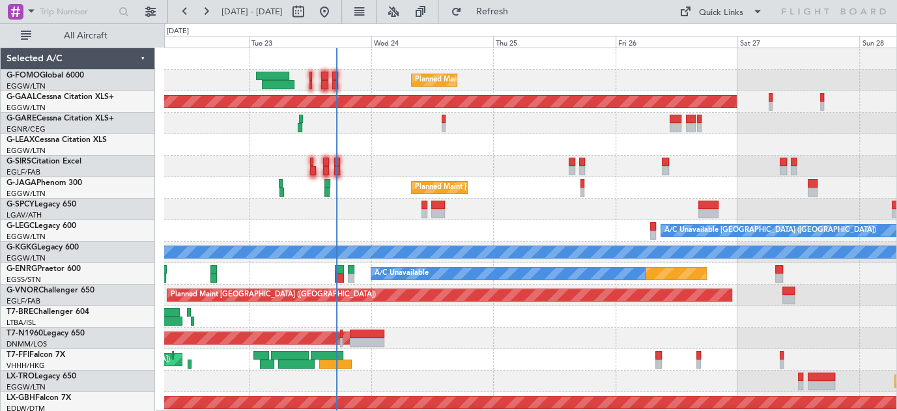
click at [404, 156] on div "Planned Maint [GEOGRAPHIC_DATA] ([GEOGRAPHIC_DATA]) Planned [GEOGRAPHIC_DATA] P…" at bounding box center [530, 413] width 732 height 731
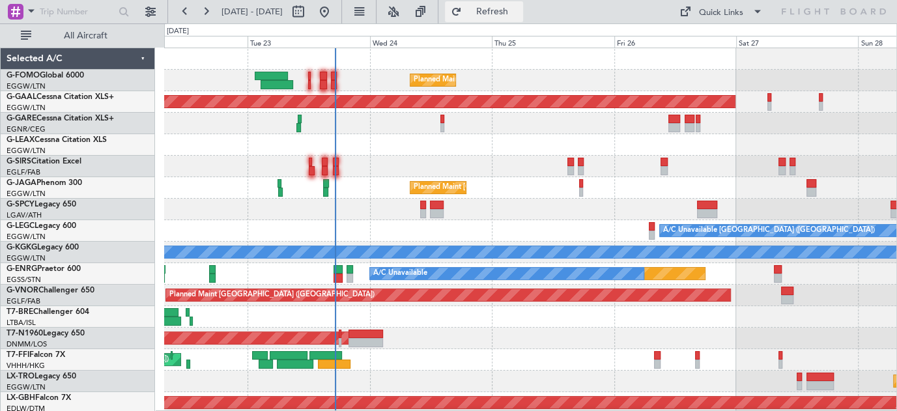
click at [519, 12] on span "Refresh" at bounding box center [492, 11] width 55 height 9
click at [370, 220] on div "A/C Unavailable [GEOGRAPHIC_DATA] ([GEOGRAPHIC_DATA]) A/C Unavailable" at bounding box center [530, 230] width 732 height 21
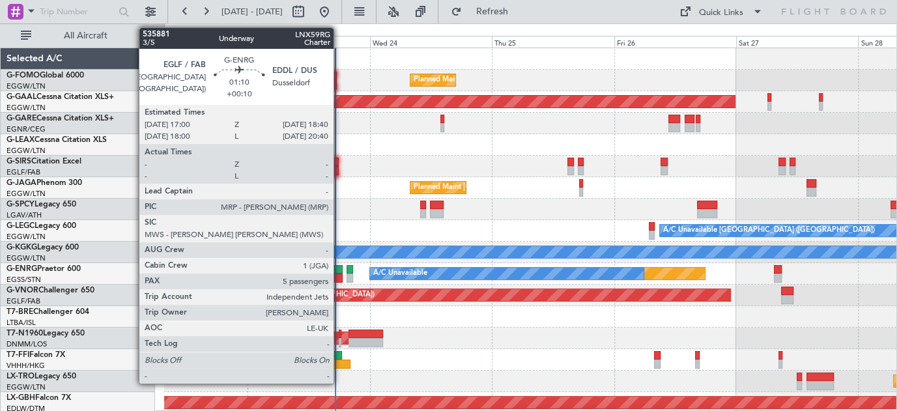
click at [340, 270] on div at bounding box center [338, 269] width 9 height 9
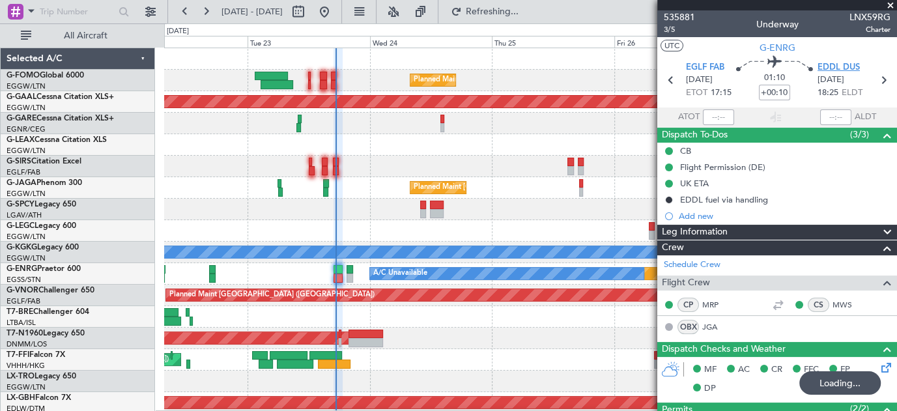
click at [841, 68] on span "EDDL DUS" at bounding box center [839, 67] width 42 height 13
click at [891, 7] on span at bounding box center [890, 6] width 13 height 12
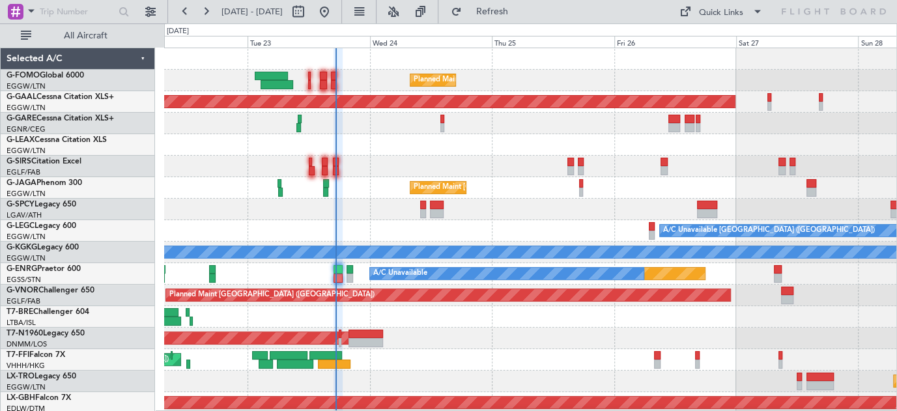
type input "0"
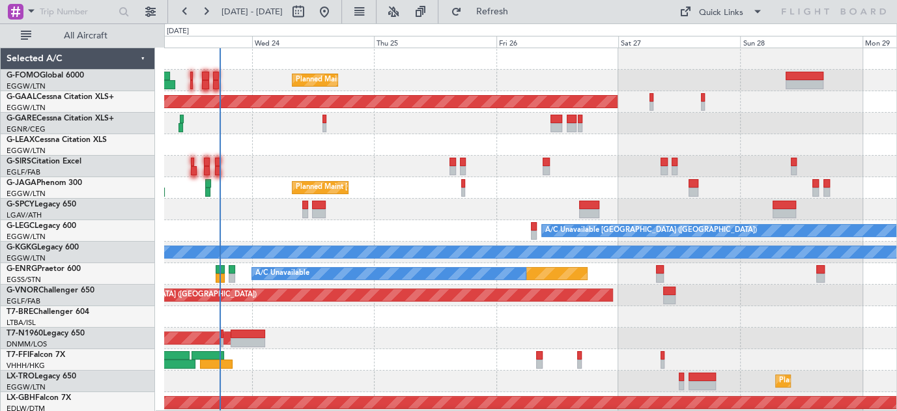
click at [425, 164] on div "Planned Maint [GEOGRAPHIC_DATA] ([GEOGRAPHIC_DATA]) Planned [GEOGRAPHIC_DATA] P…" at bounding box center [530, 413] width 732 height 731
click at [519, 8] on span "Refresh" at bounding box center [492, 11] width 55 height 9
click at [410, 183] on div "Planned Maint [GEOGRAPHIC_DATA] ([GEOGRAPHIC_DATA])" at bounding box center [530, 187] width 732 height 21
click at [519, 14] on span "Refresh" at bounding box center [492, 11] width 55 height 9
click at [519, 15] on span "Refresh" at bounding box center [492, 11] width 55 height 9
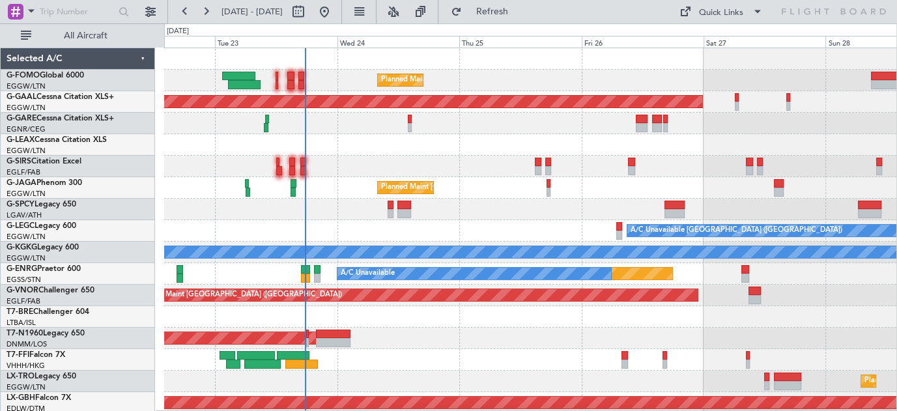
click at [342, 132] on div at bounding box center [530, 123] width 732 height 21
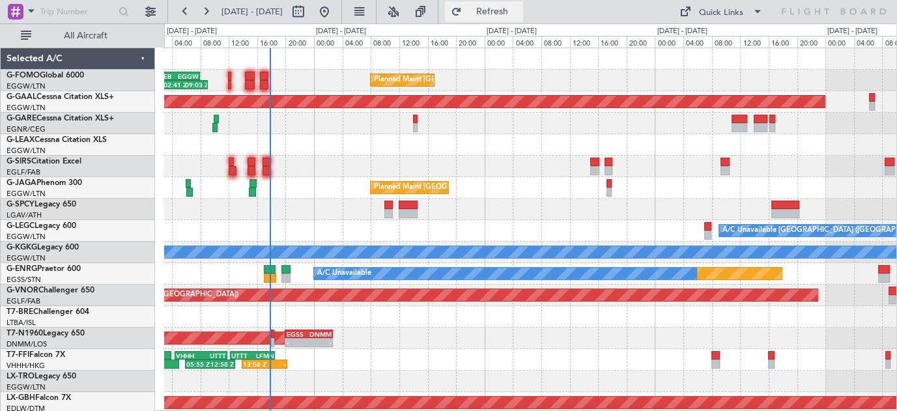
click at [513, 14] on span "Refresh" at bounding box center [492, 11] width 55 height 9
click at [515, 14] on span "Refresh" at bounding box center [492, 11] width 55 height 9
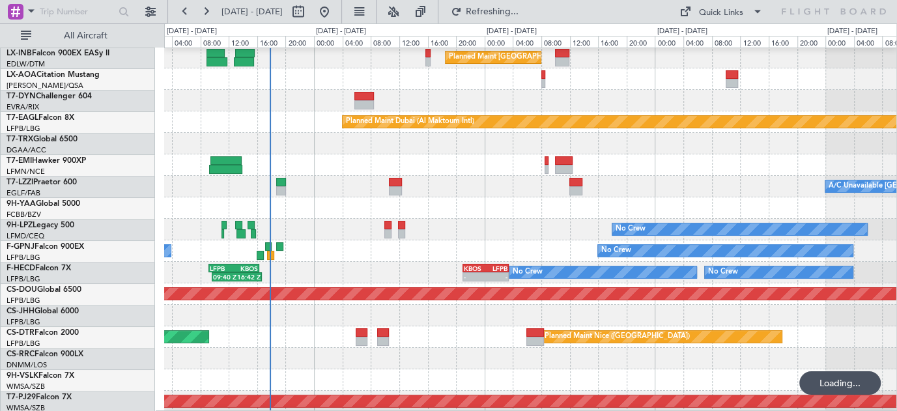
scroll to position [366, 0]
click at [372, 154] on div at bounding box center [530, 143] width 732 height 21
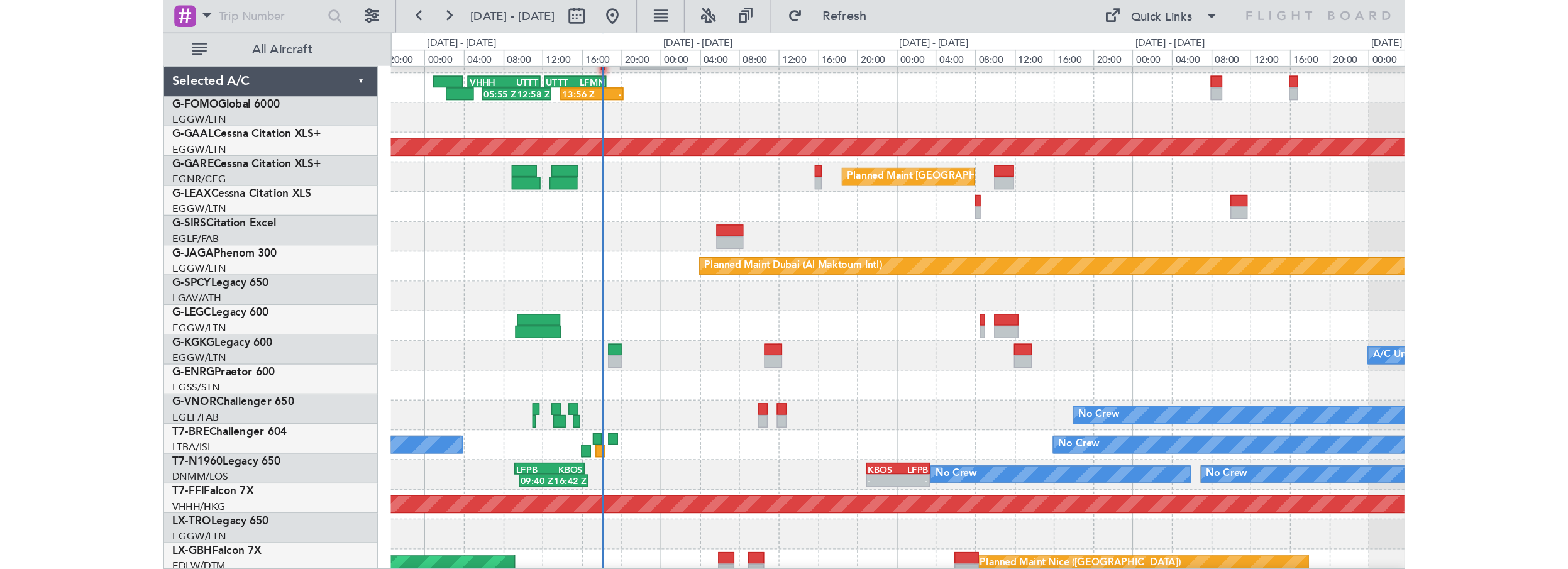
scroll to position [285, 0]
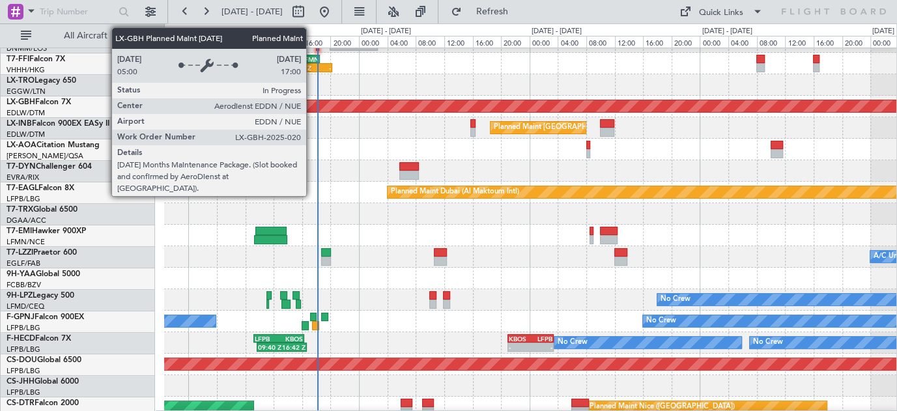
click at [313, 102] on div "Planned Maint Nurnberg" at bounding box center [531, 106] width 2196 height 12
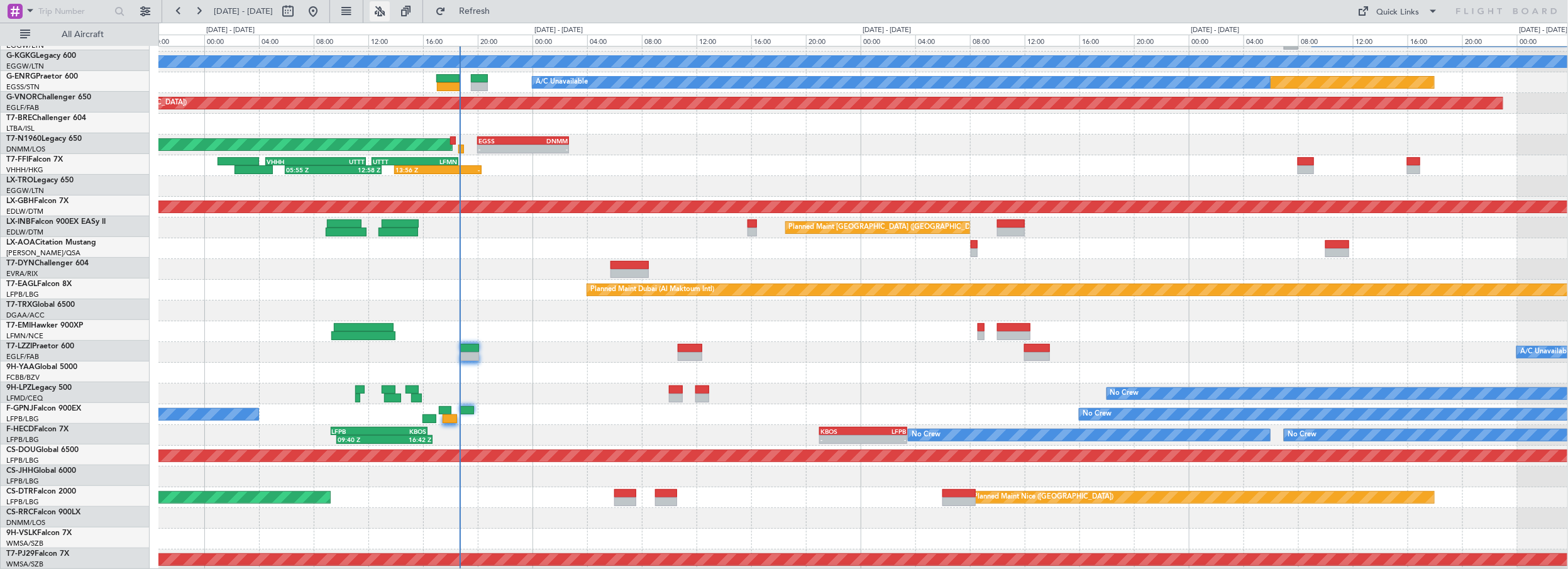
scroll to position [181, 0]
click at [627, 157] on div "05:55 Z 12:58 Z VHHH 04:30 Z UTTT 11:50 Z 13:56 Z - UTTT 12:15 Z LFMN 18:35 Z P…" at bounding box center [863, 165] width 1410 height 20
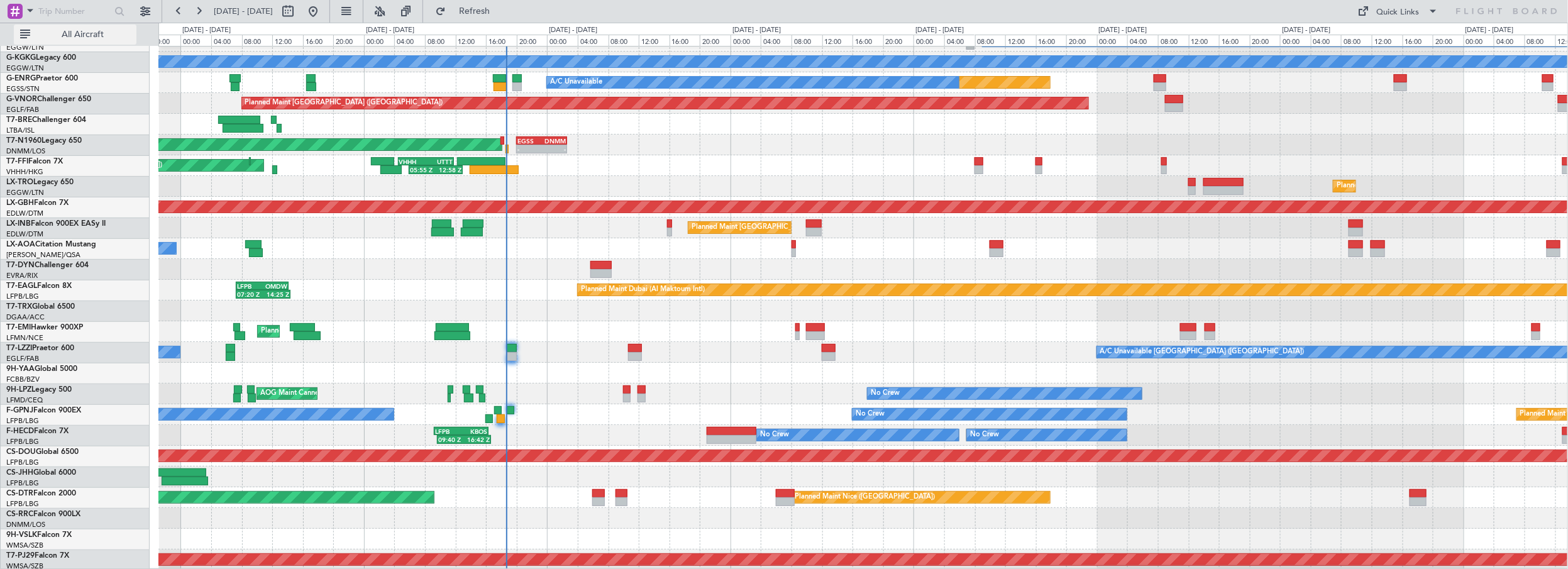
click at [61, 31] on span "All Aircraft" at bounding box center [83, 34] width 100 height 9
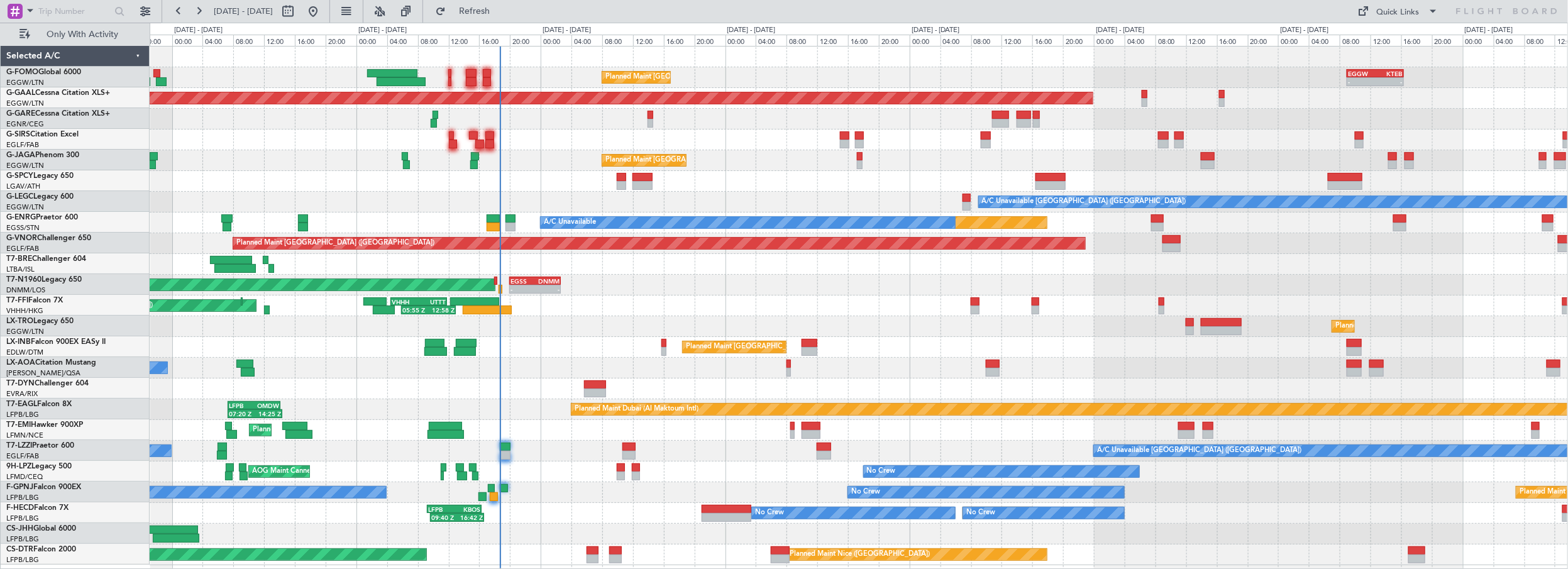
scroll to position [0, 0]
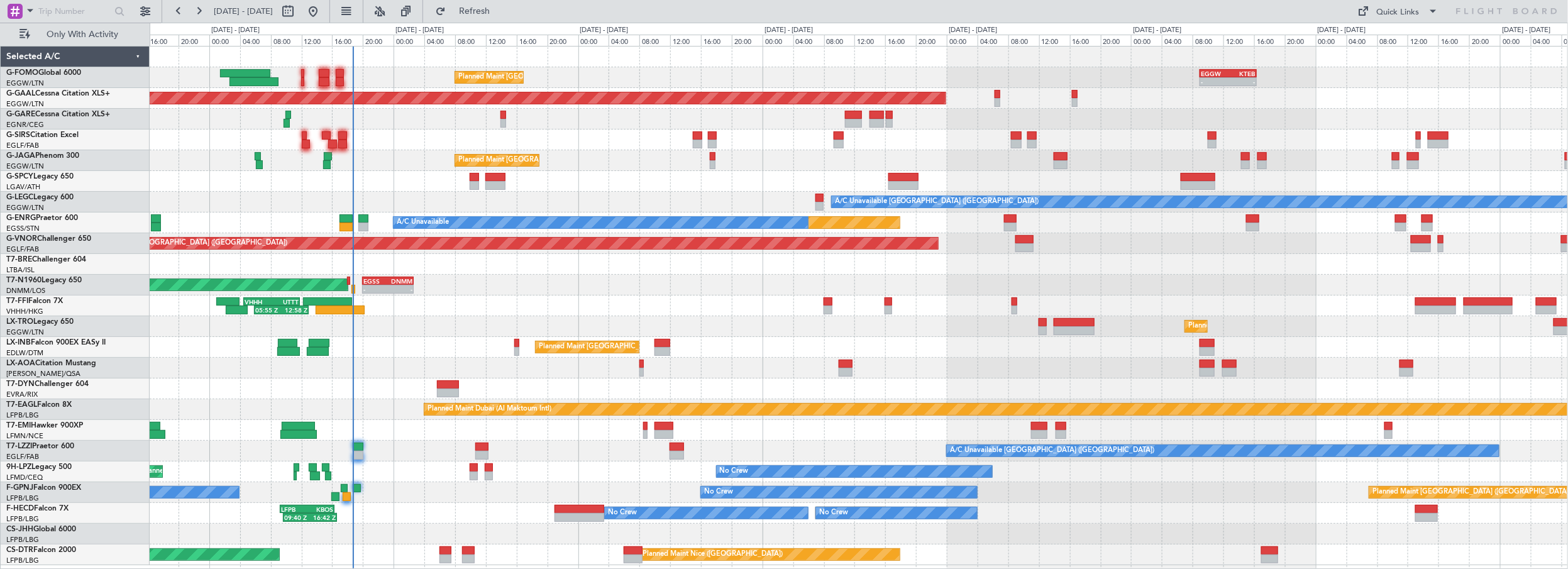
click at [697, 205] on div "Planned Maint [GEOGRAPHIC_DATA] ([GEOGRAPHIC_DATA]) - - EGGW 09:00 Z KTEB 16:20…" at bounding box center [859, 305] width 1418 height 518
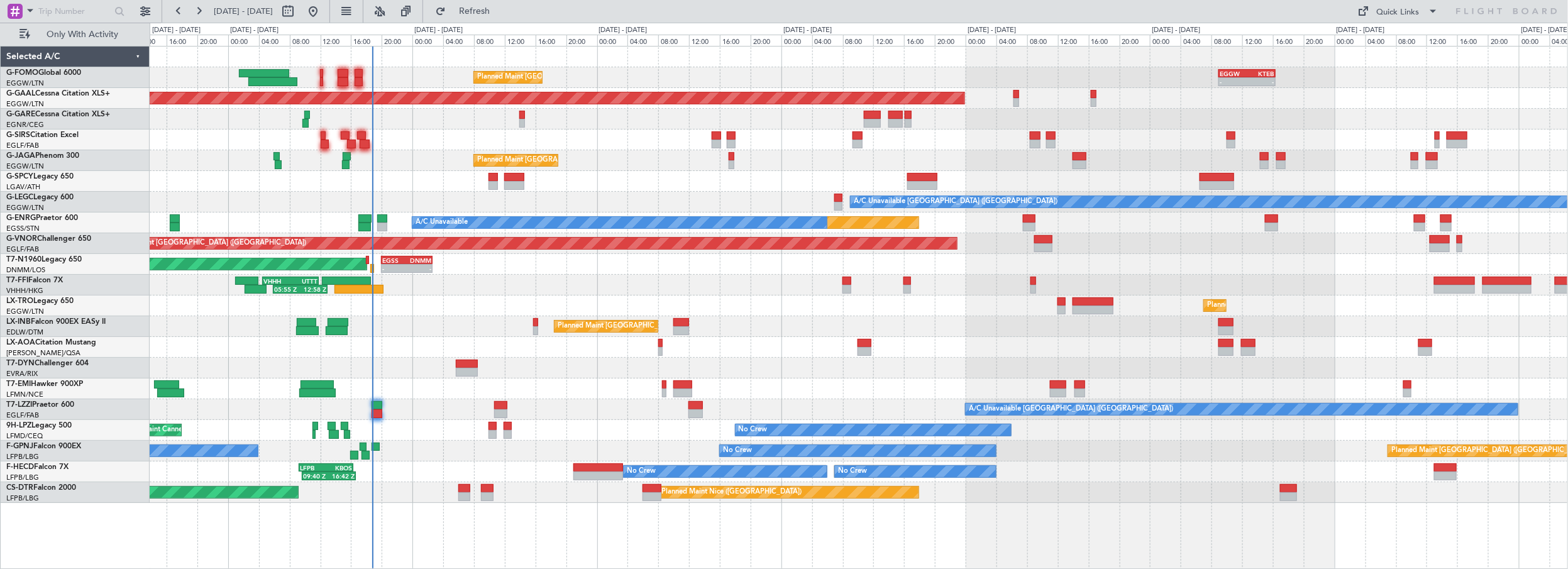
click at [564, 156] on div "Planned Maint [GEOGRAPHIC_DATA] ([GEOGRAPHIC_DATA])" at bounding box center [859, 160] width 1418 height 20
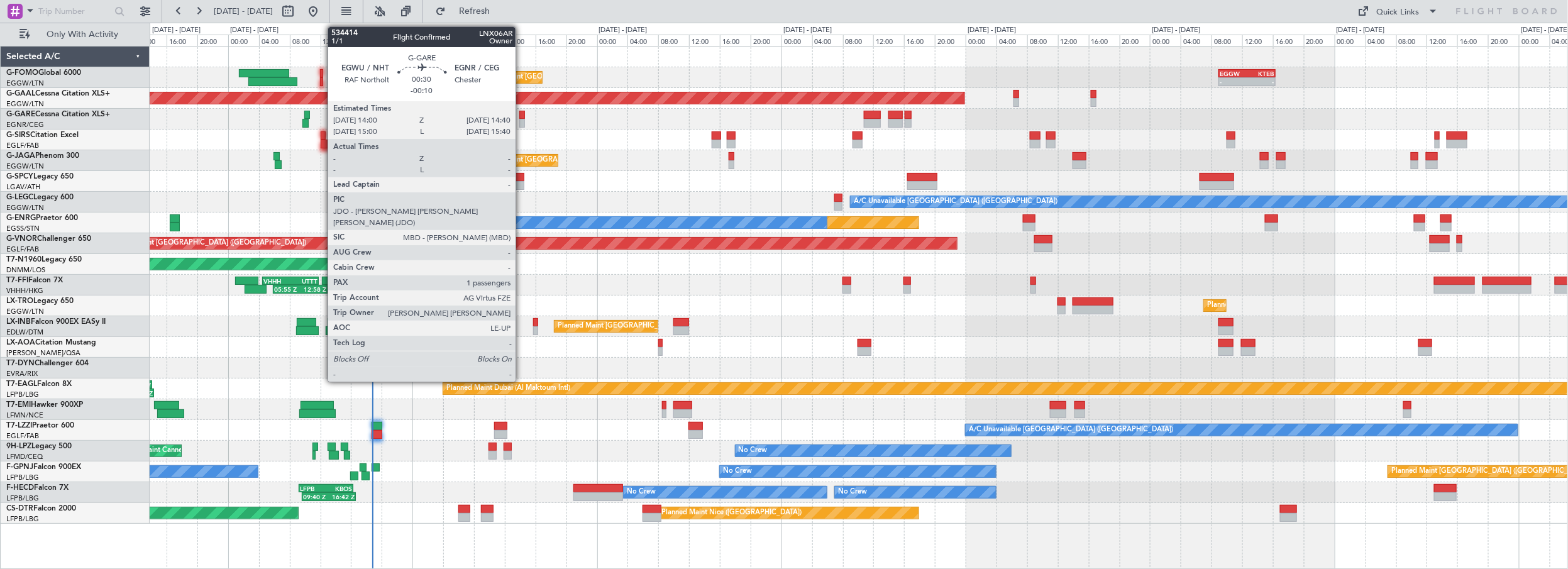
click at [522, 114] on div at bounding box center [522, 115] width 6 height 9
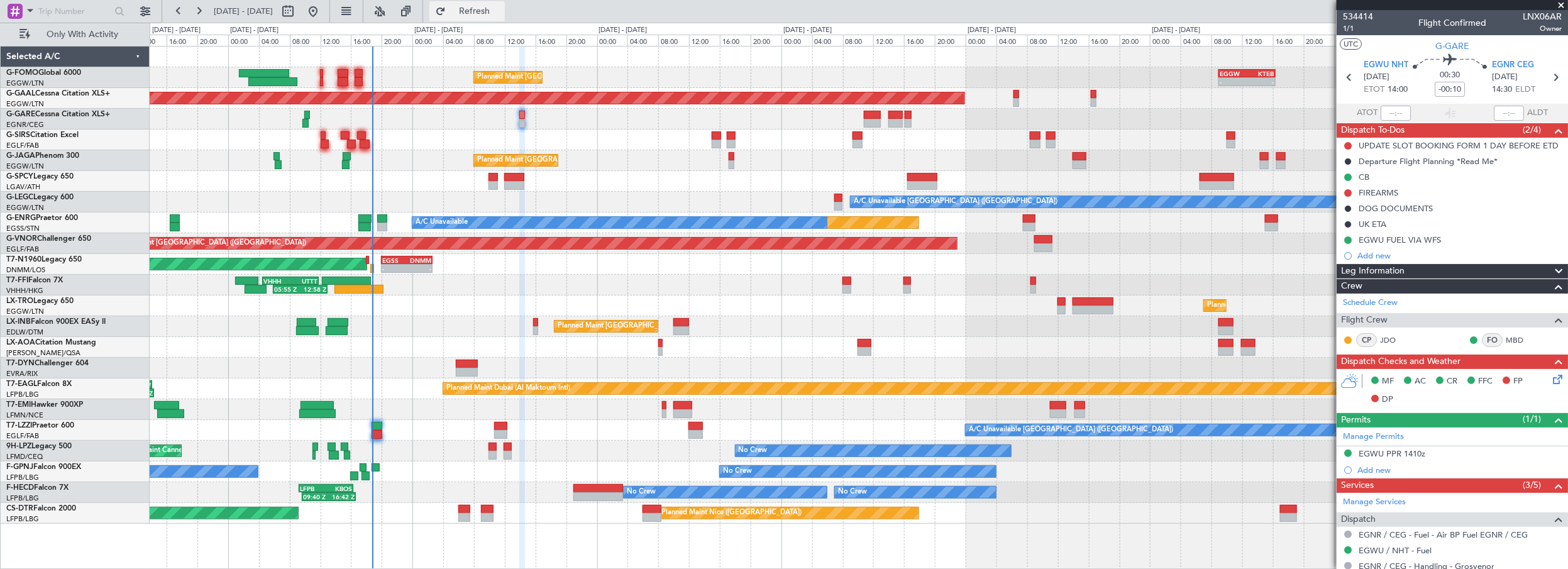
click at [501, 15] on span "Refresh" at bounding box center [475, 11] width 53 height 9
click at [791, 312] on div "Planned Maint [GEOGRAPHIC_DATA] ([GEOGRAPHIC_DATA])" at bounding box center [859, 305] width 1418 height 20
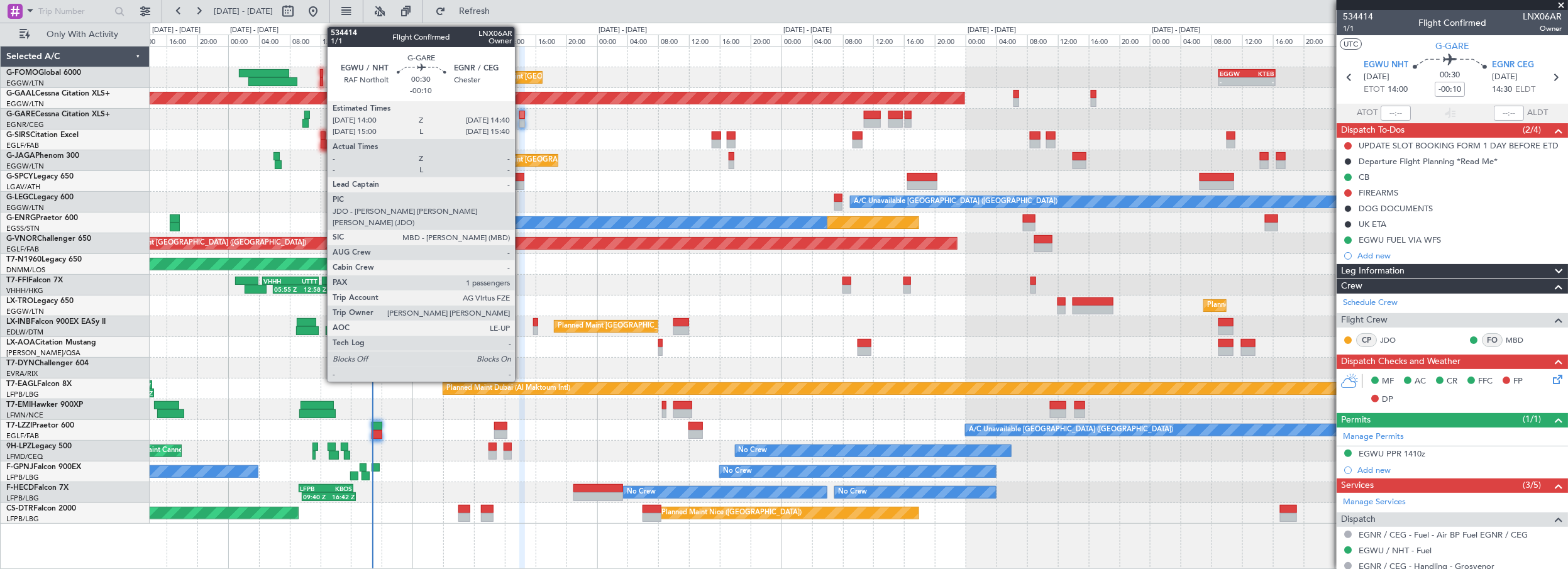
click at [520, 112] on div at bounding box center [522, 115] width 6 height 9
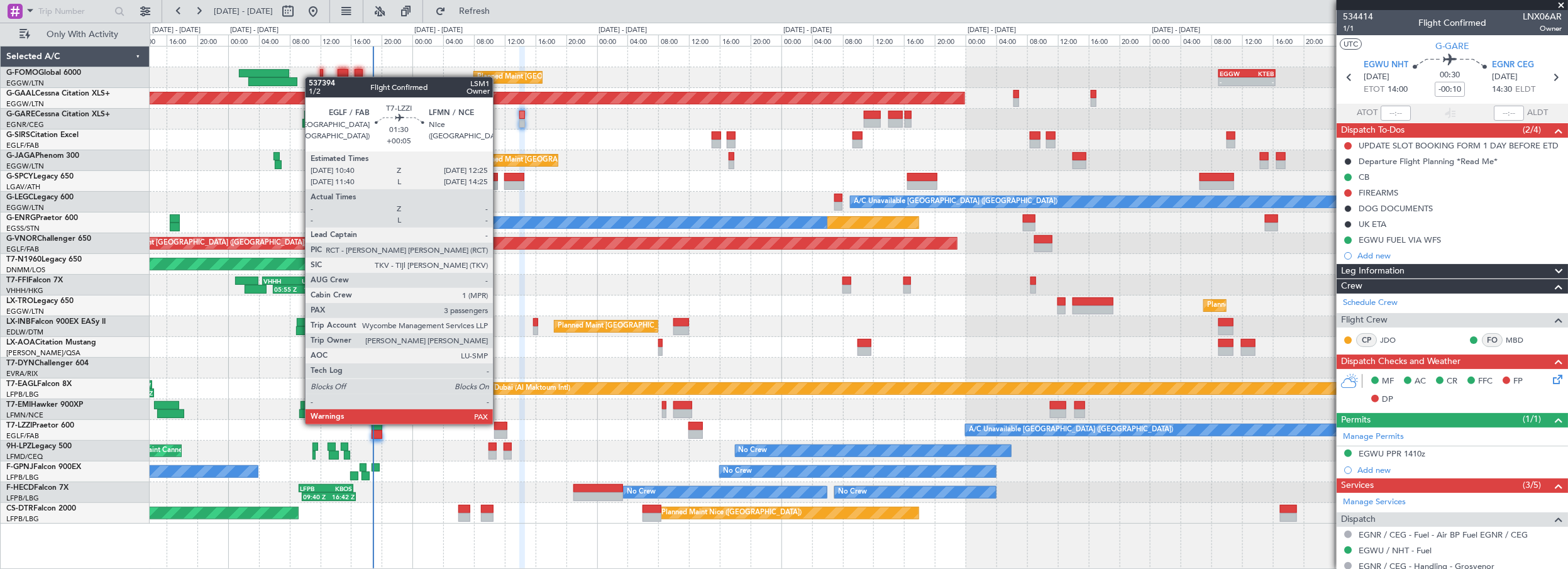
click at [499, 395] on div at bounding box center [501, 425] width 14 height 9
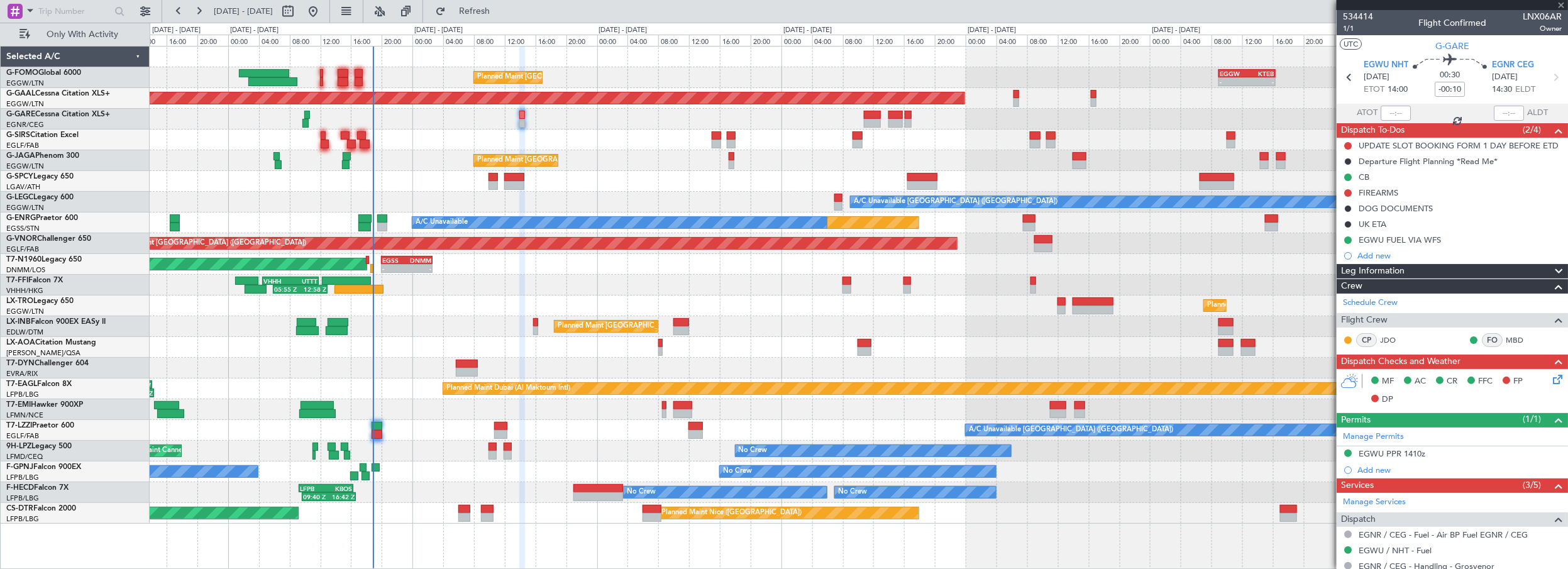
type input "+00:05"
type input "3"
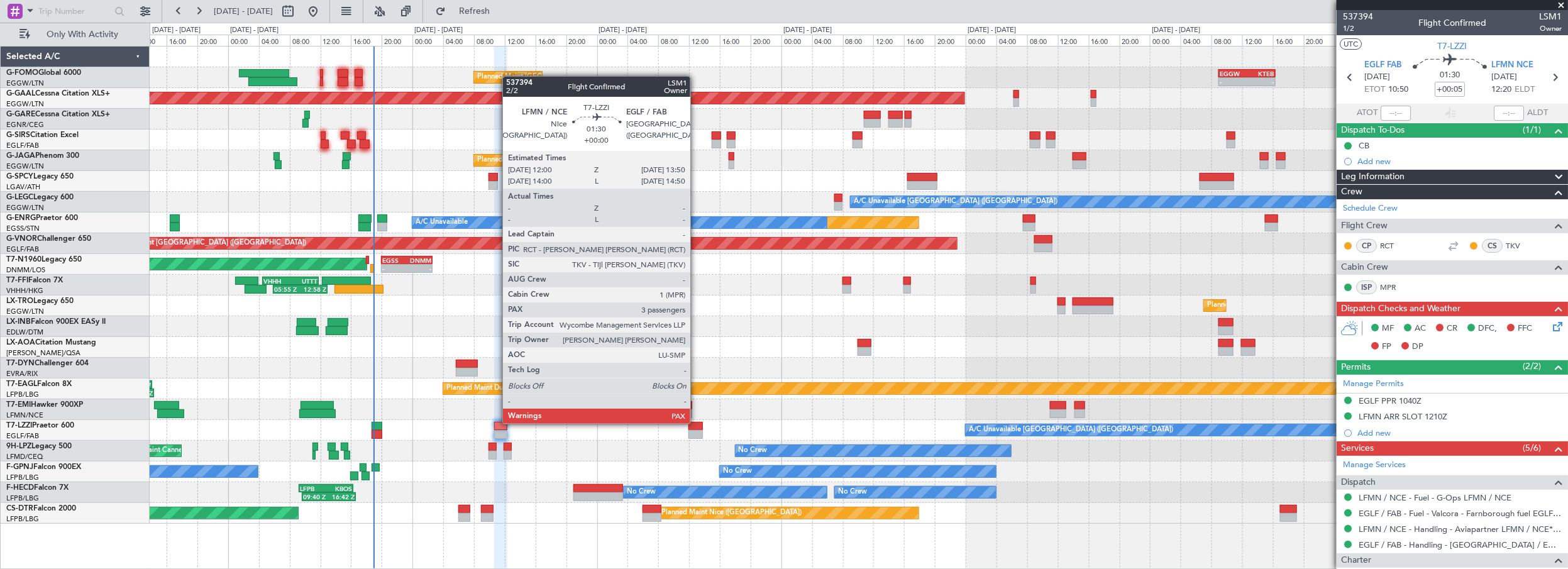
click at [697, 395] on div at bounding box center [695, 425] width 14 height 9
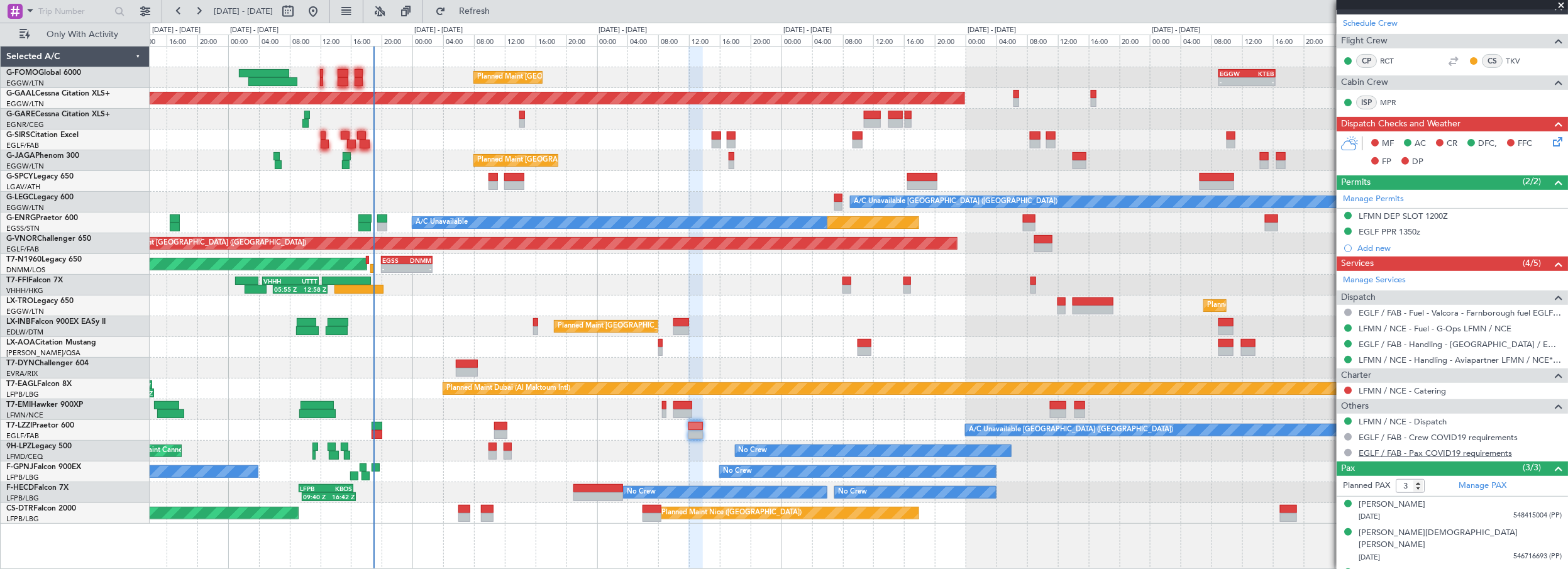
scroll to position [225, 0]
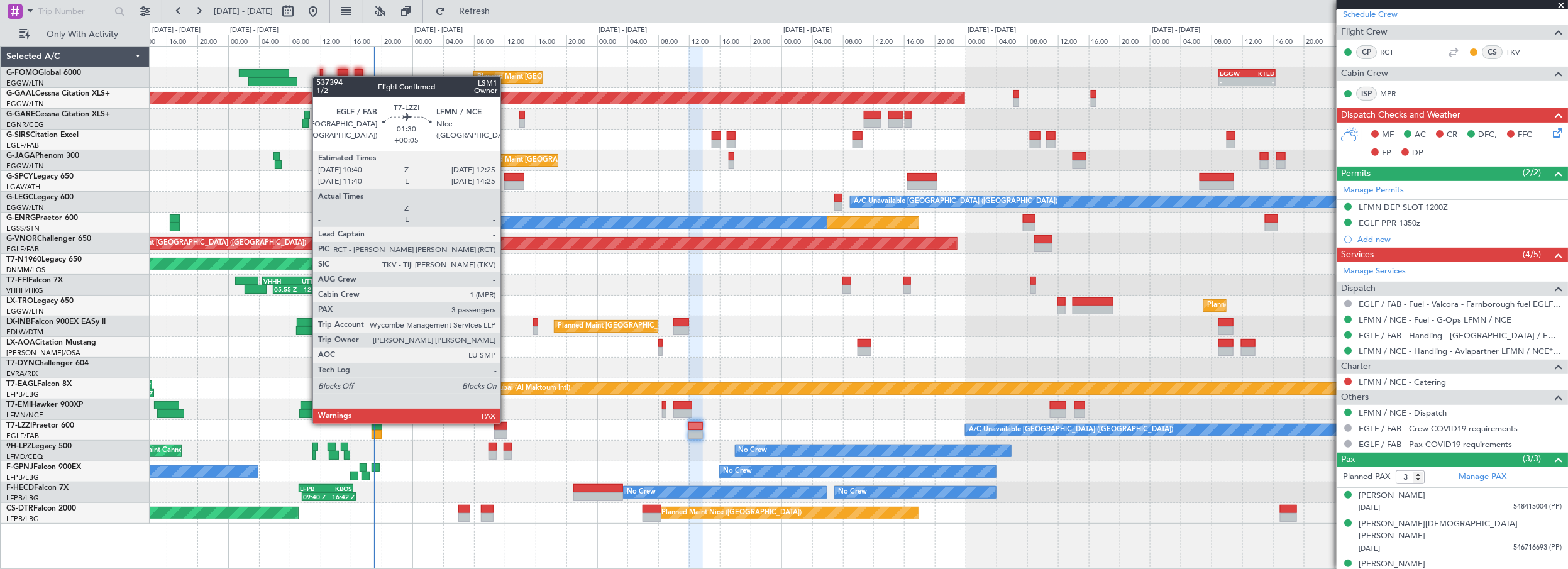
click at [503, 395] on div at bounding box center [501, 425] width 14 height 9
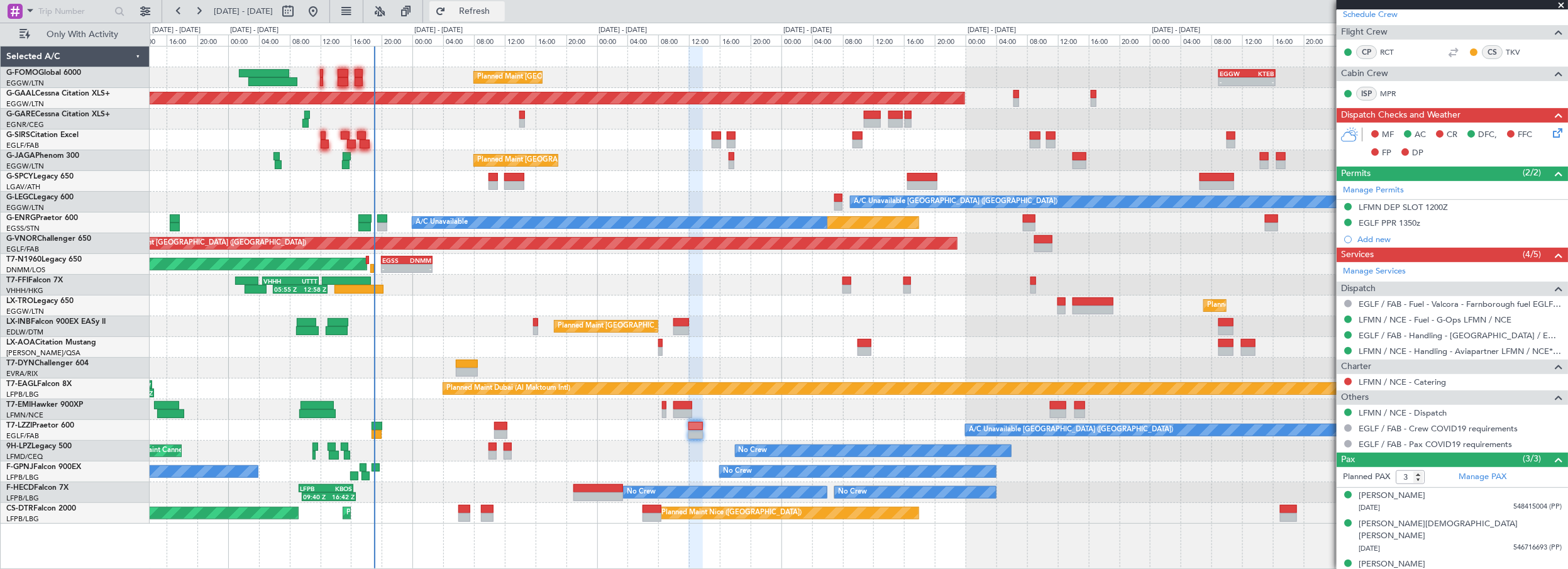
click at [505, 5] on button "Refresh" at bounding box center [467, 11] width 75 height 20
click at [497, 3] on button "Refresh" at bounding box center [467, 11] width 75 height 20
click at [472, 287] on div "05:55 Z 12:58 Z VHHH 04:30 Z UTTT 11:50 Z Planned Maint Tianjin ([GEOGRAPHIC_DA…" at bounding box center [859, 284] width 1418 height 20
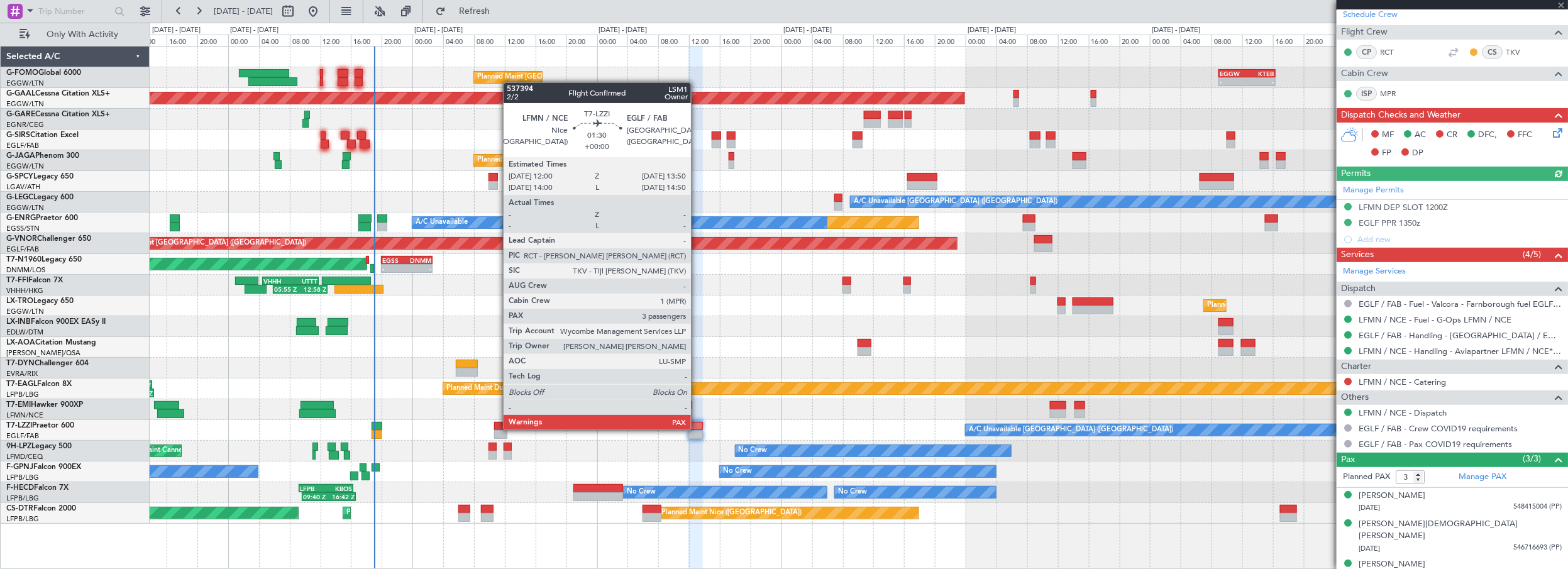
click at [697, 395] on div at bounding box center [695, 425] width 14 height 9
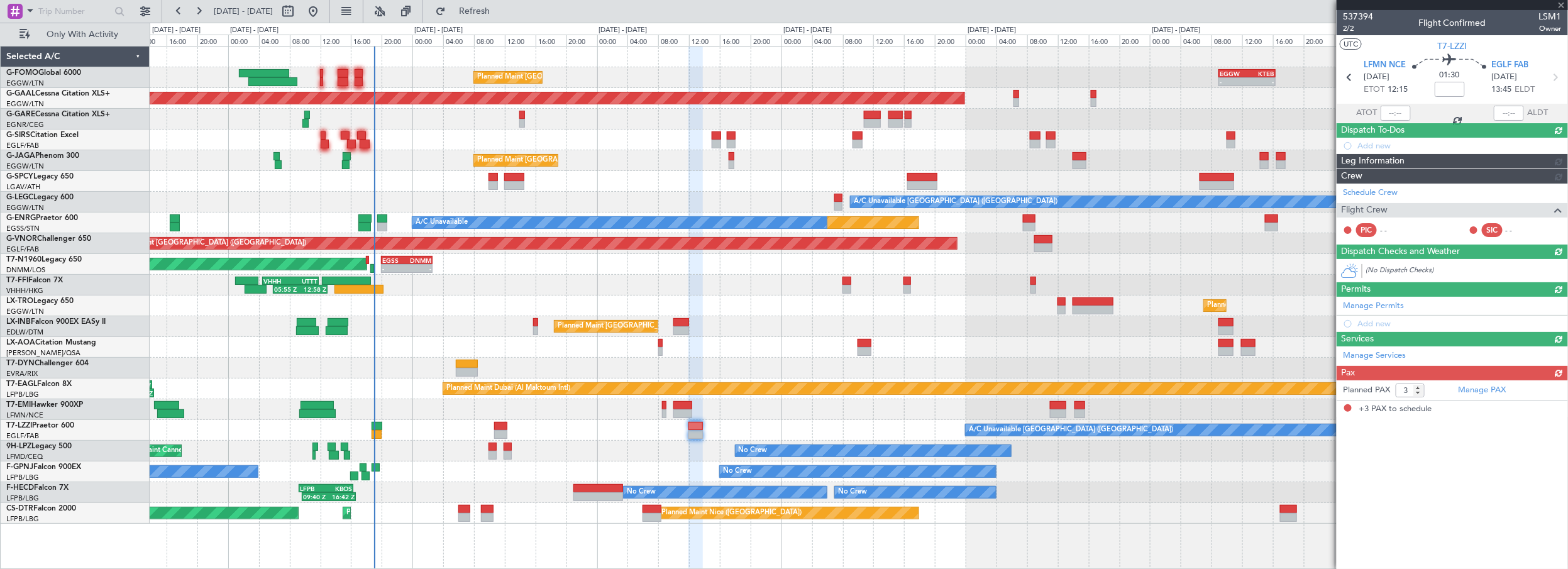
scroll to position [0, 0]
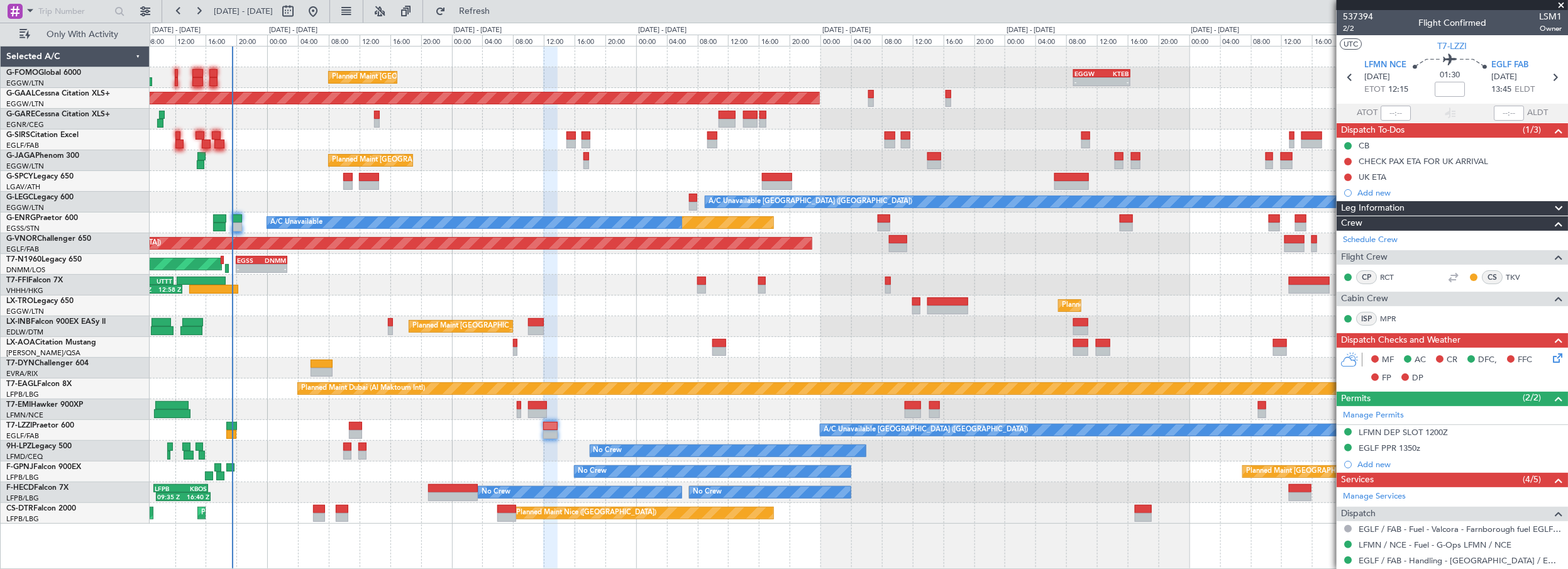
click at [627, 302] on div "Planned Maint [GEOGRAPHIC_DATA] ([GEOGRAPHIC_DATA])" at bounding box center [859, 305] width 1418 height 20
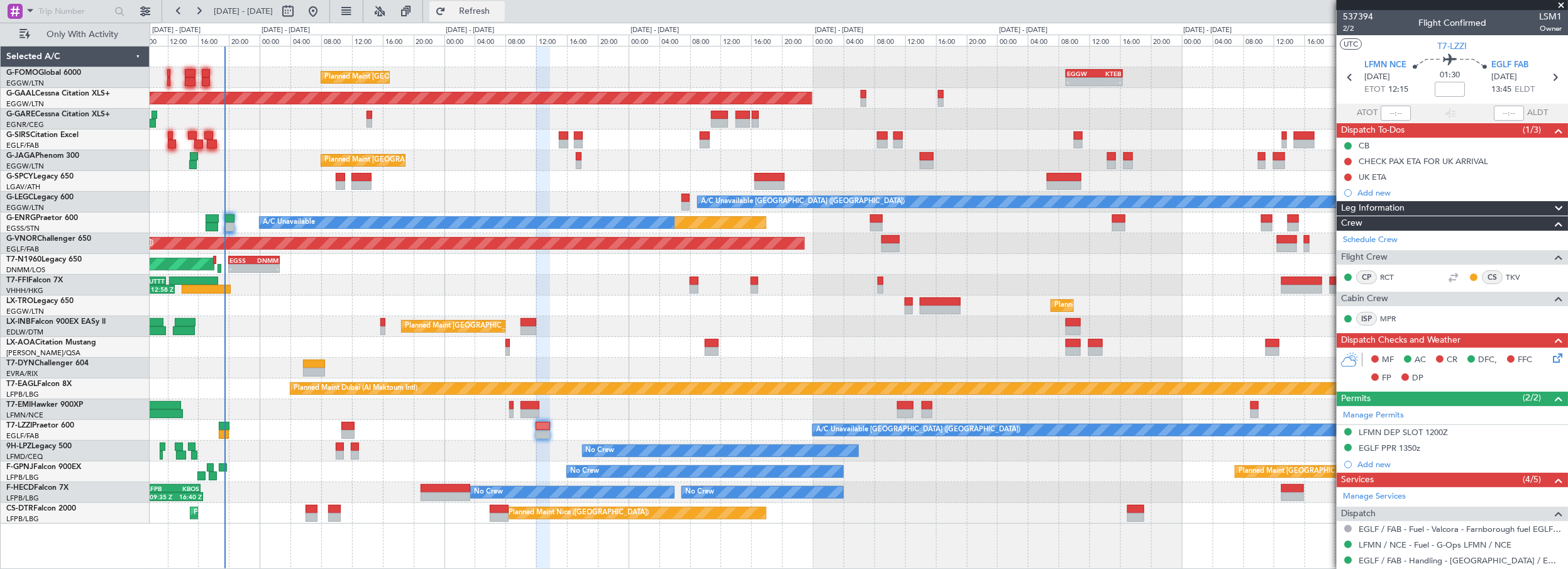
click at [495, 8] on span "Refresh" at bounding box center [475, 11] width 53 height 9
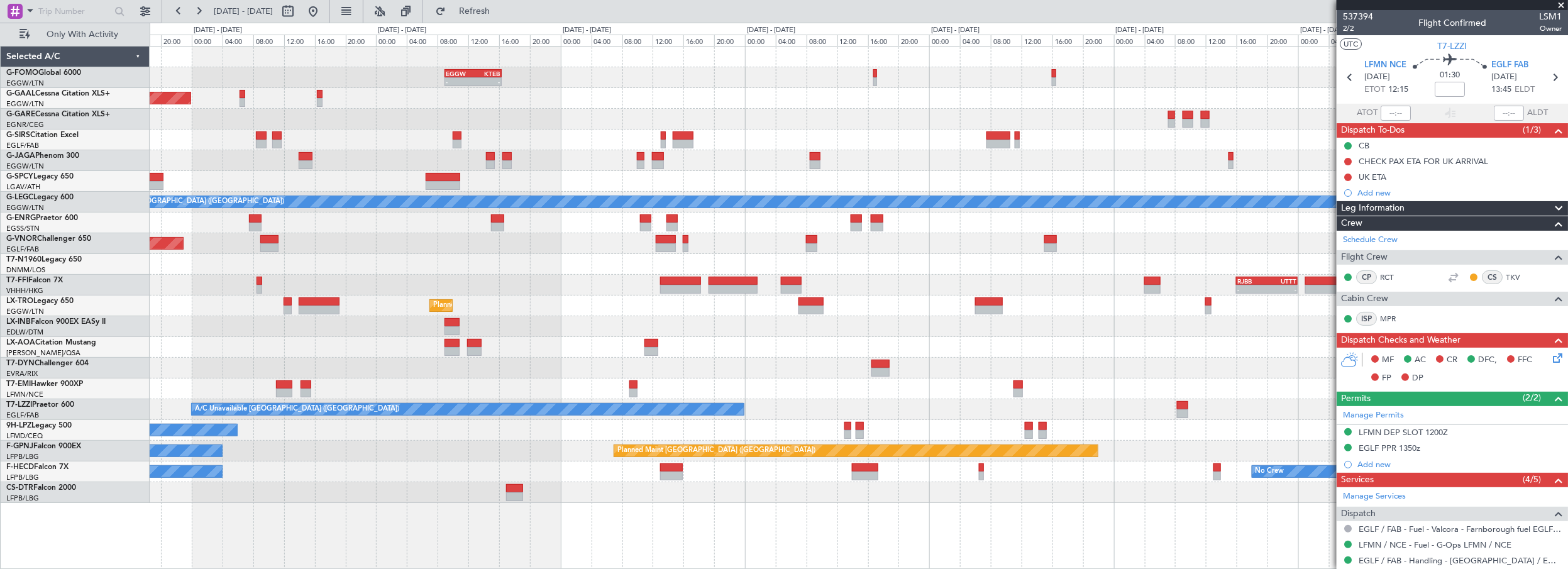
click at [379, 324] on div "- - EGGW 09:00 Z KTEB 16:20 Z Planned [GEOGRAPHIC_DATA] Owner A/C Unavailable […" at bounding box center [859, 274] width 1418 height 456
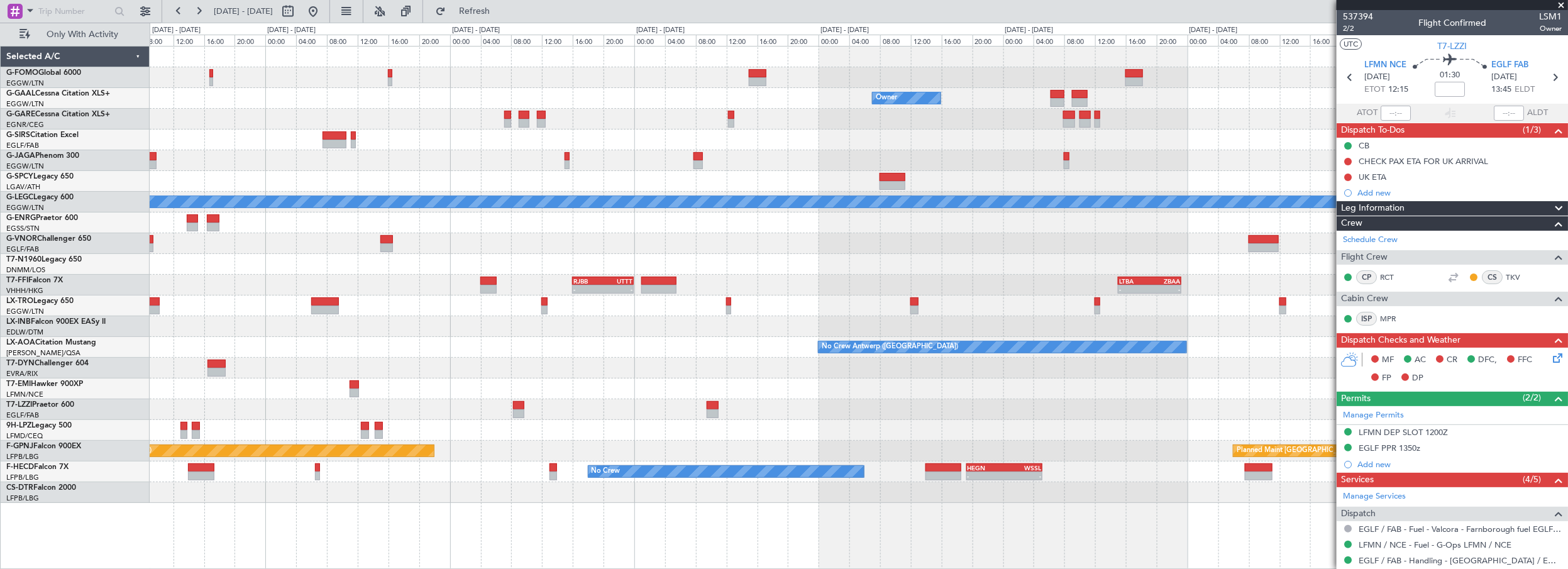
click at [455, 275] on div "- - EGGW 09:00 Z KTEB 16:20 Z Owner Owner A/C Unavailable [GEOGRAPHIC_DATA] ([G…" at bounding box center [859, 274] width 1418 height 456
click at [356, 231] on div "- - EGGW 09:00 Z KTEB 16:20 Z Owner Owner A/C Unavailable [GEOGRAPHIC_DATA] ([G…" at bounding box center [859, 274] width 1418 height 456
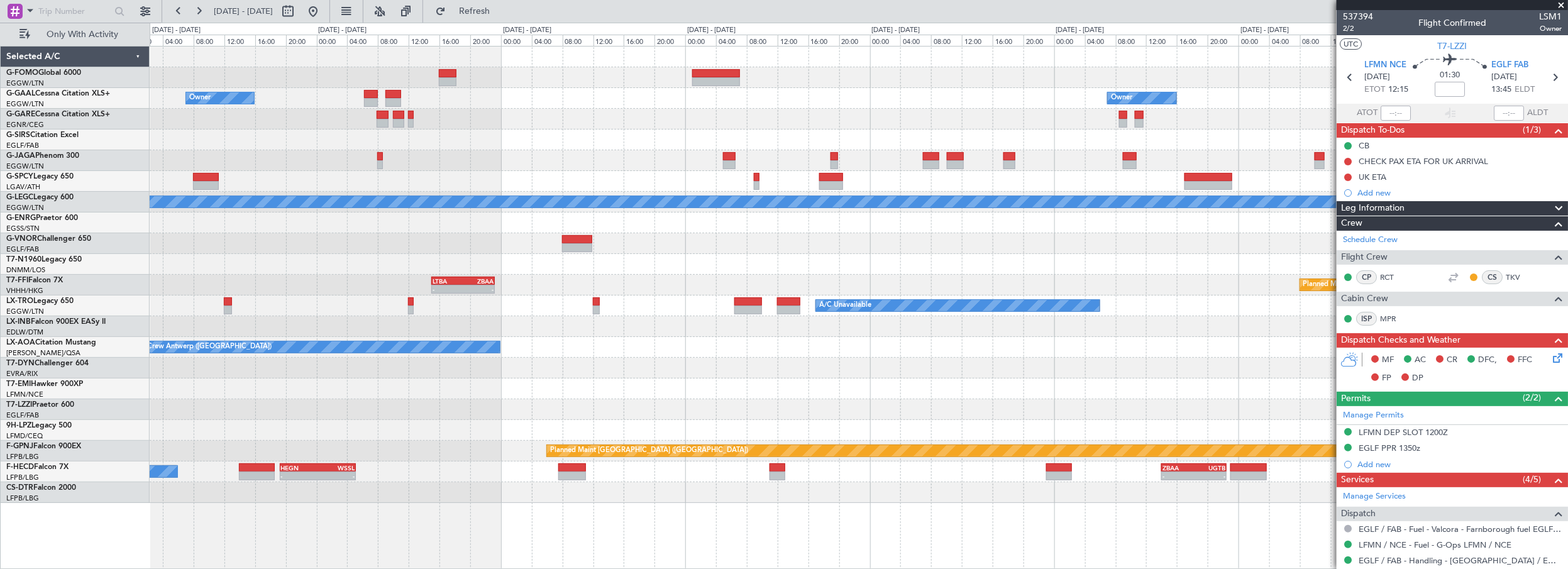
click at [370, 228] on div at bounding box center [859, 222] width 1418 height 20
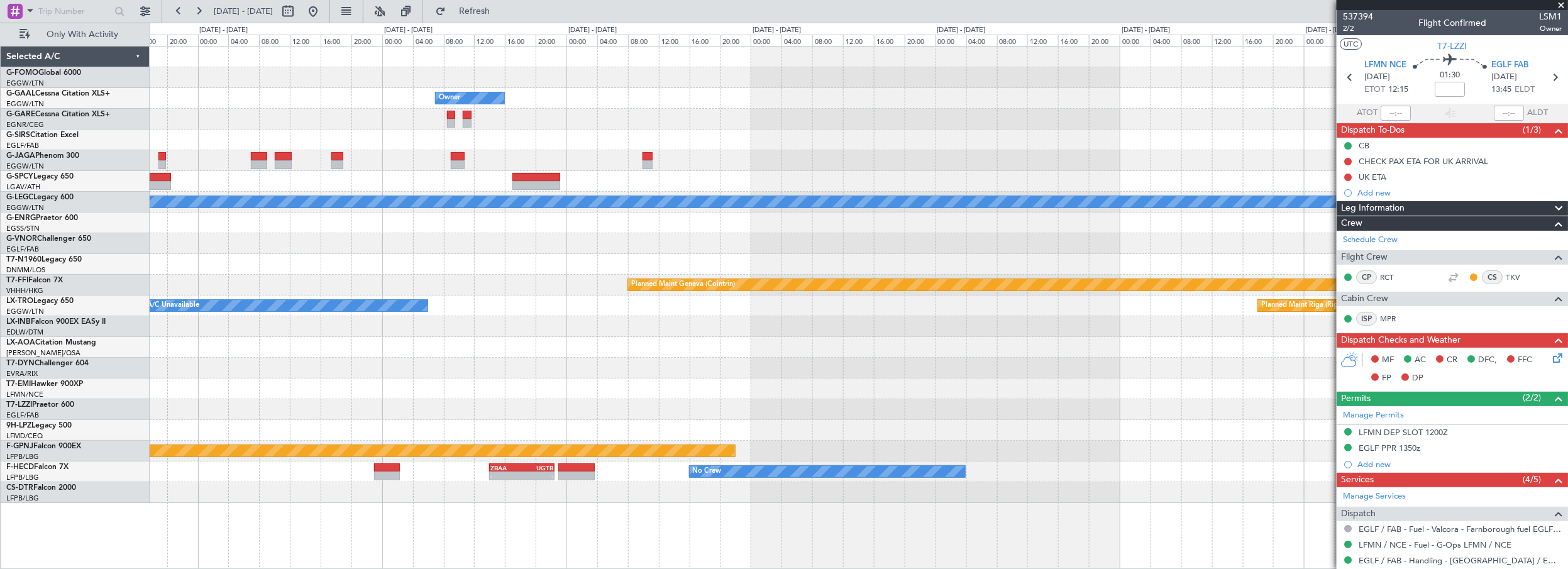
click at [315, 215] on div at bounding box center [859, 222] width 1418 height 20
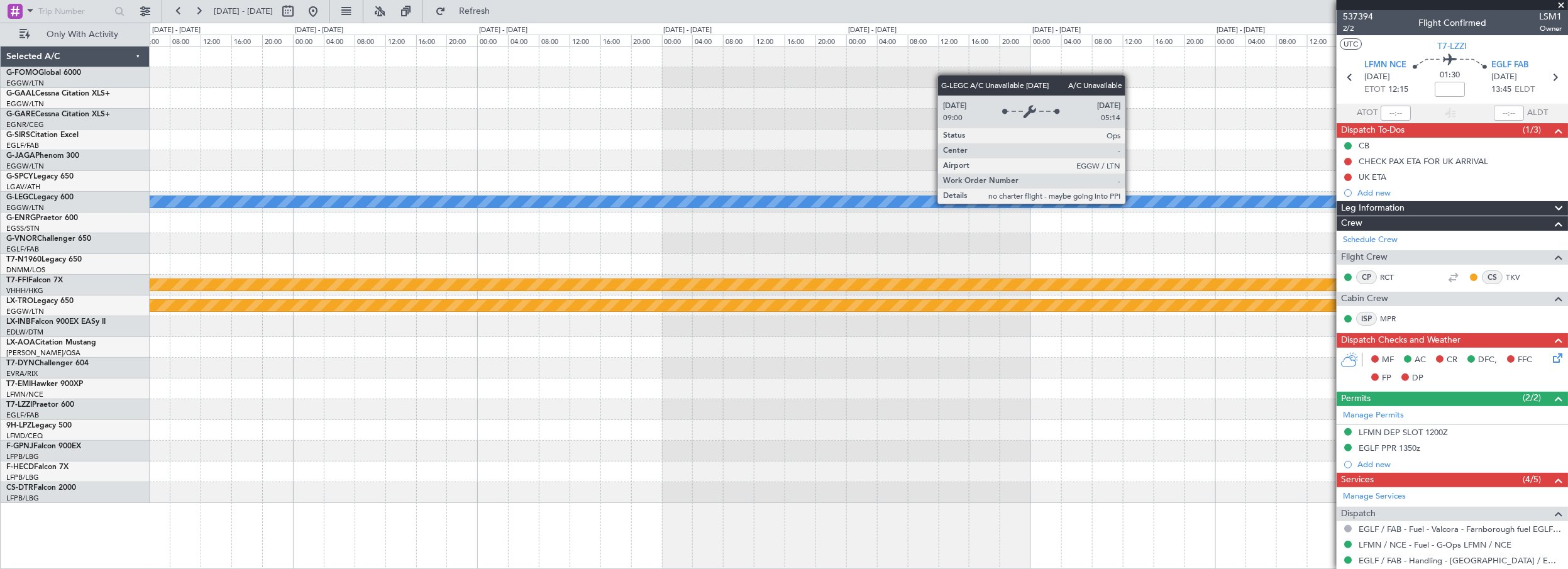
click at [344, 201] on div "A/C Unavailable [GEOGRAPHIC_DATA] ([GEOGRAPHIC_DATA])" at bounding box center [859, 202] width 4254 height 12
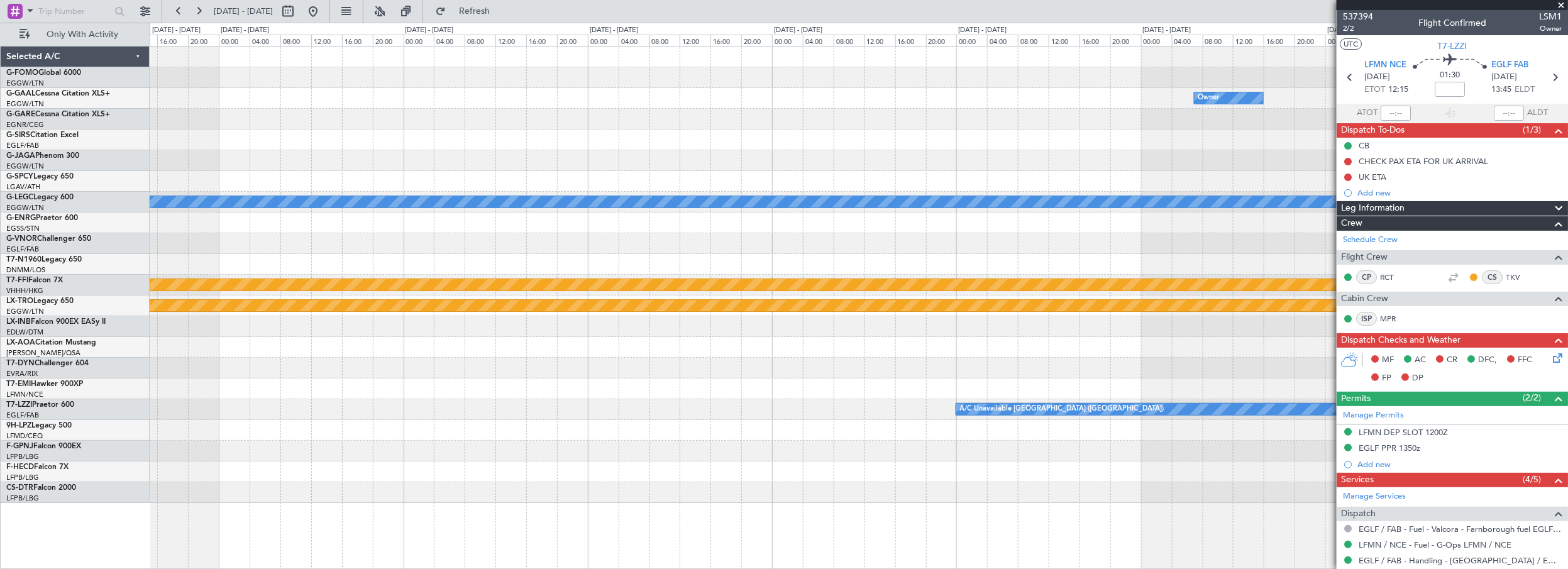
click at [448, 189] on div at bounding box center [859, 180] width 1418 height 20
click at [373, 178] on div at bounding box center [859, 180] width 1418 height 20
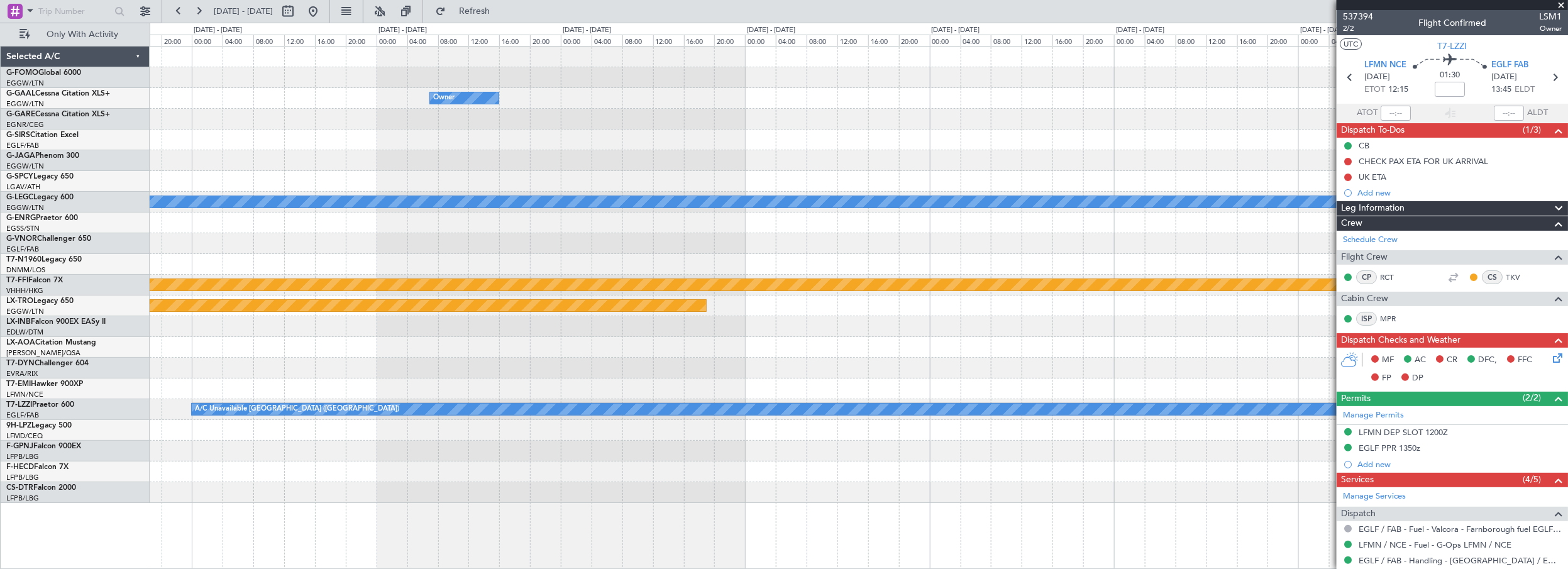
click at [405, 177] on div "Owner A/C Unavailable [GEOGRAPHIC_DATA] ([GEOGRAPHIC_DATA]) Planned Maint Genev…" at bounding box center [859, 274] width 1418 height 456
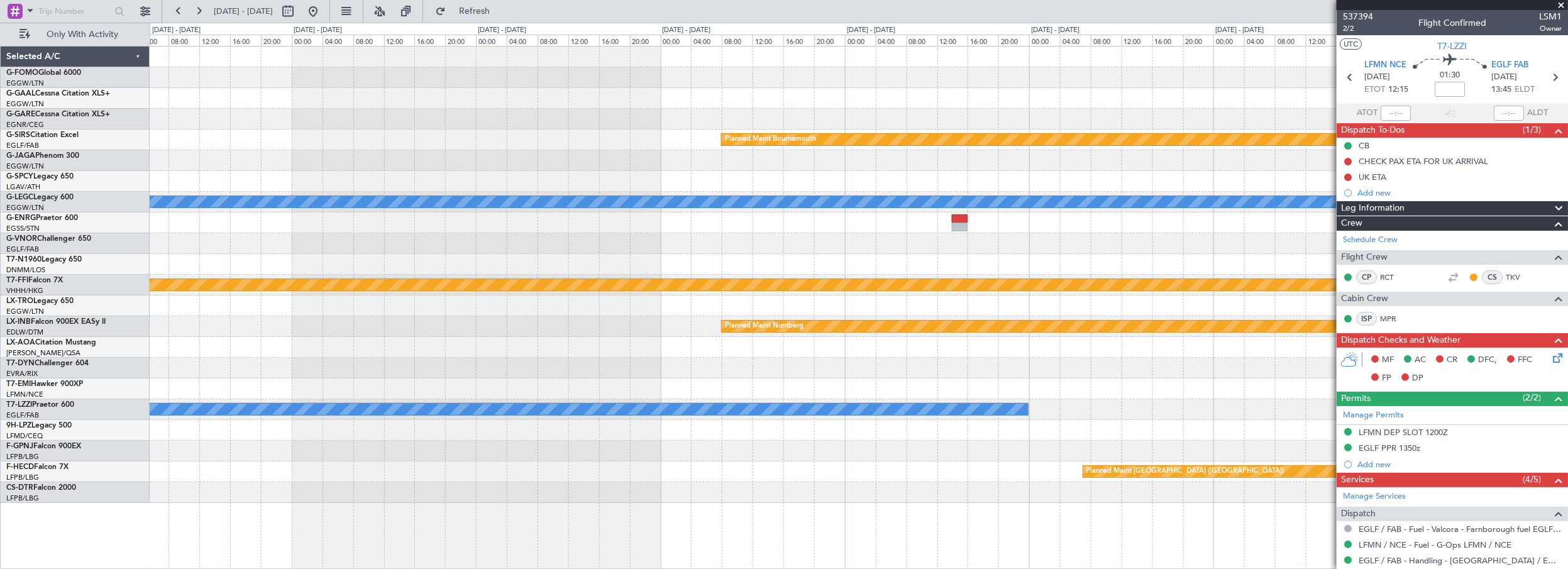
click at [538, 159] on div "Planned Maint Bournemouth Planned Maint [GEOGRAPHIC_DATA] A/C Unavailable [GEOG…" at bounding box center [859, 274] width 1418 height 456
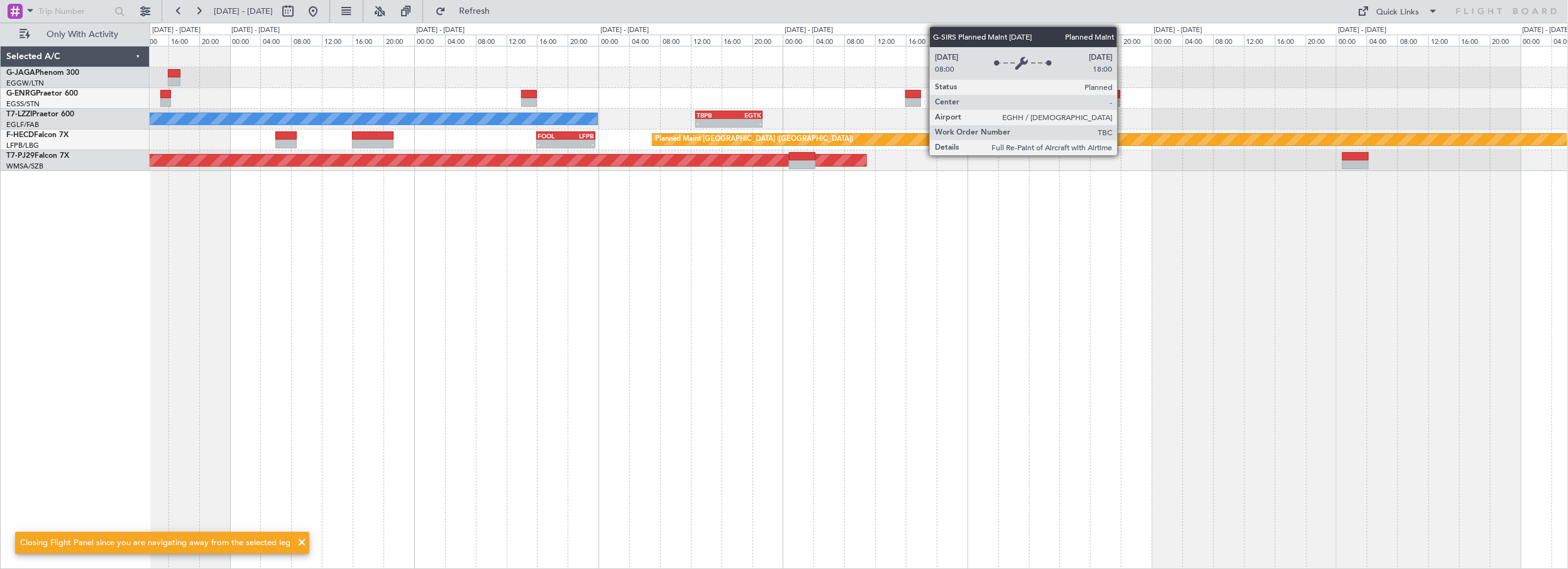
click at [555, 307] on div "A/C Unavailable [GEOGRAPHIC_DATA] ([GEOGRAPHIC_DATA]) - - TBPB 12:40 Z EGTK 21:…" at bounding box center [859, 308] width 1418 height 524
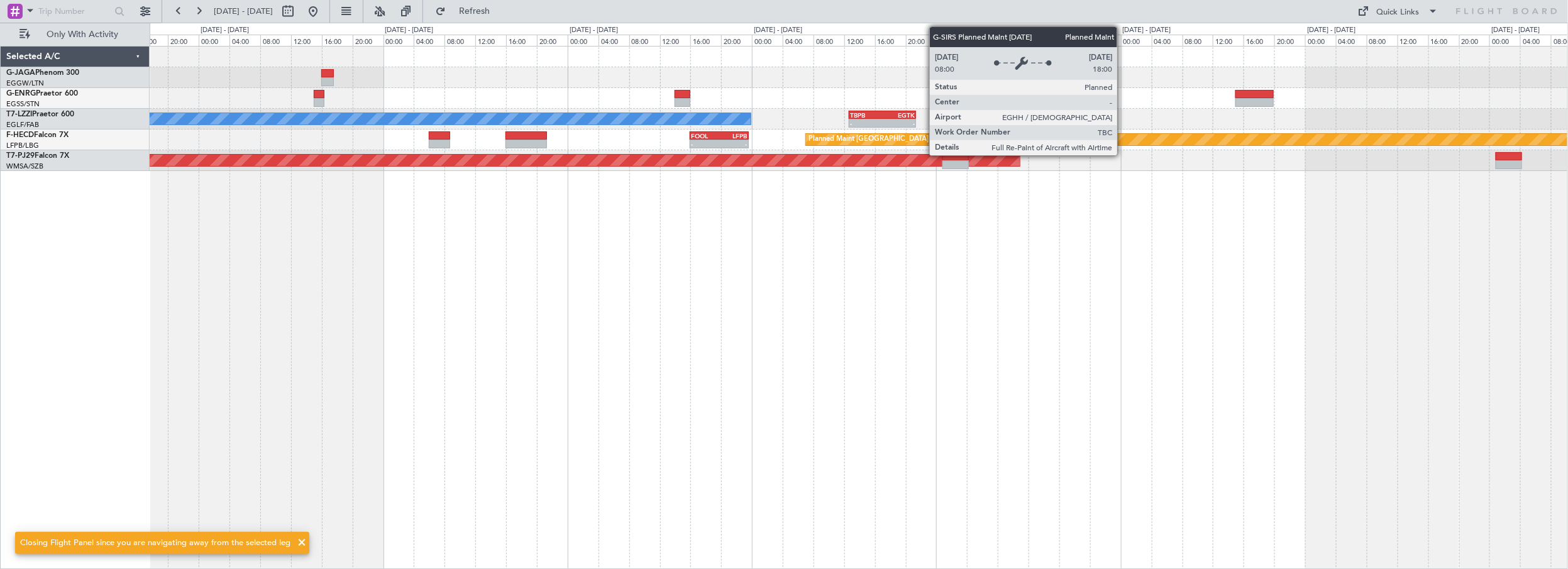
click at [565, 291] on div "A/C Unavailable [GEOGRAPHIC_DATA] ([GEOGRAPHIC_DATA]) - - TBPB 12:40 Z EGTK 21:…" at bounding box center [859, 308] width 1418 height 524
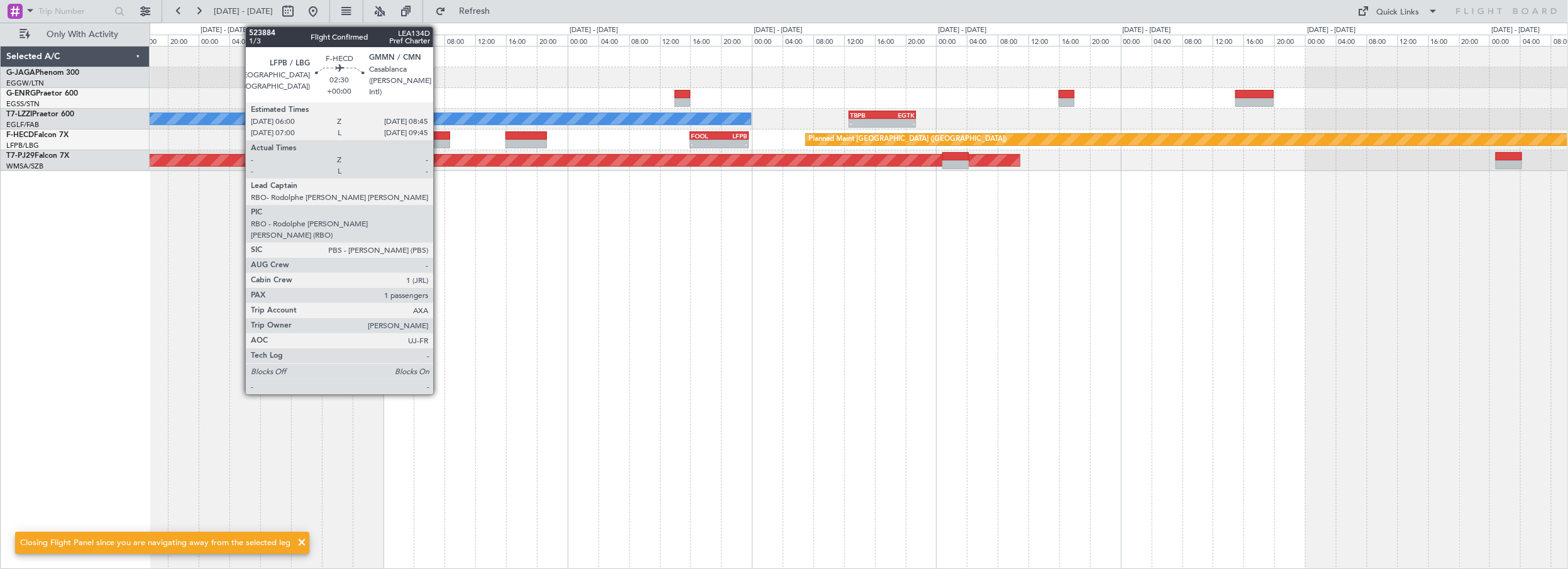
click at [439, 134] on div at bounding box center [439, 135] width 21 height 9
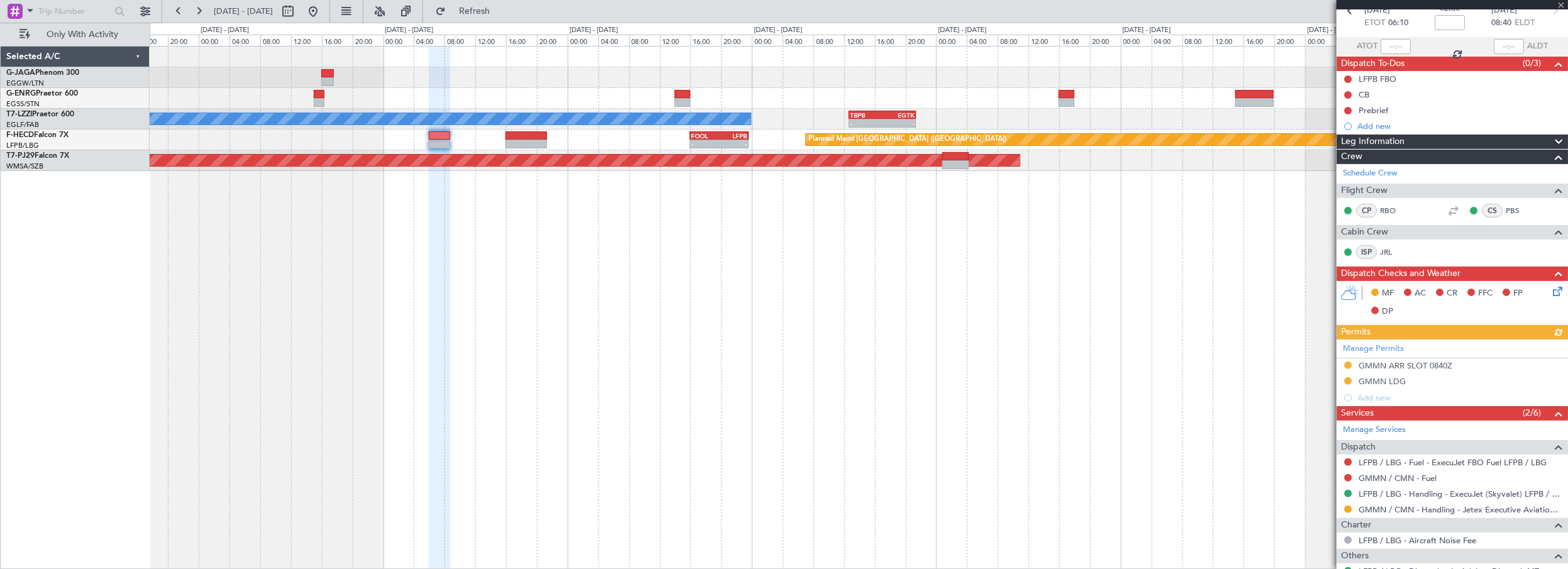
scroll to position [152, 0]
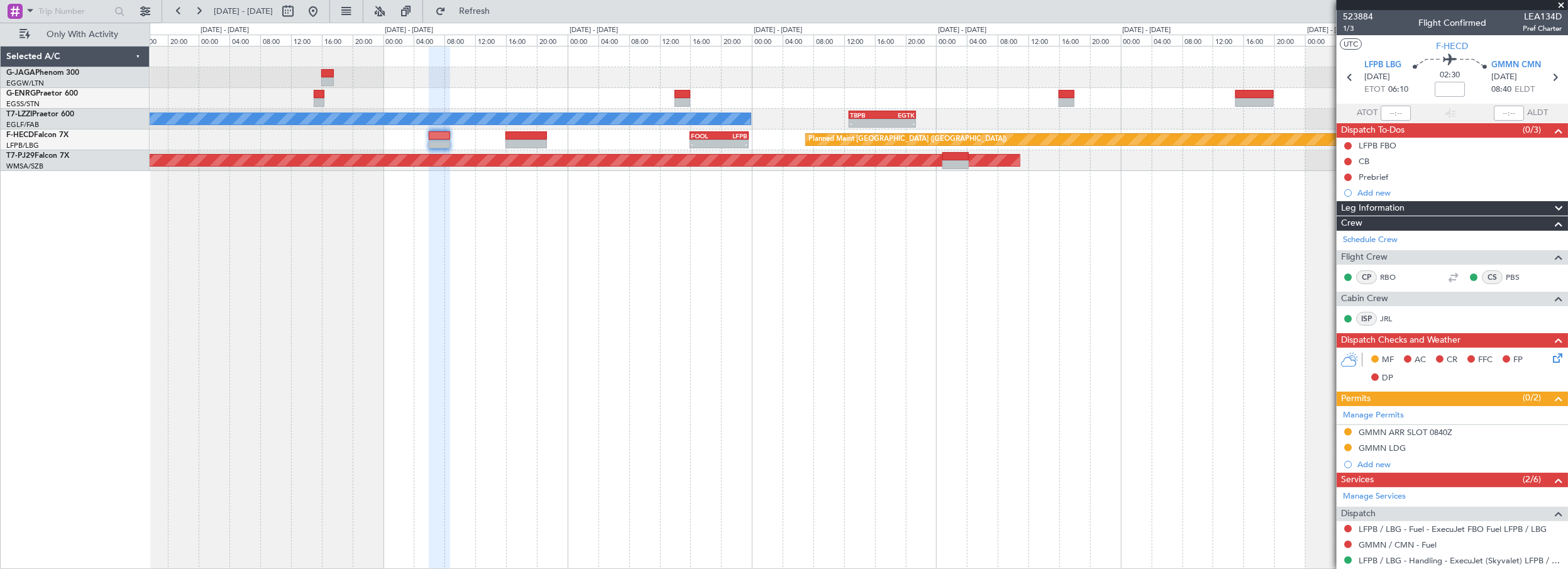
click at [1244, 296] on div "A/C Unavailable London (Luton) - - TBPB 12:40 Z EGTK 21:25 Z Planned Maint Pari…" at bounding box center [859, 308] width 1418 height 524
click at [1388, 241] on link "Schedule Crew" at bounding box center [1370, 239] width 55 height 13
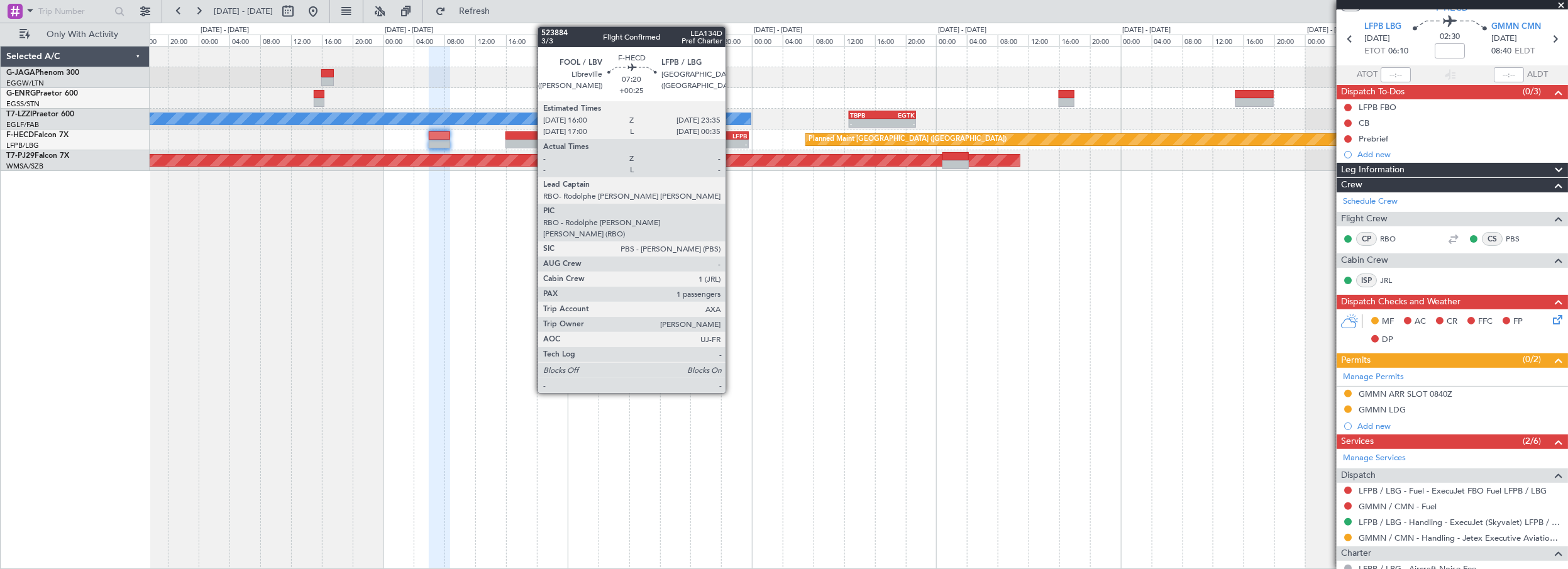
scroll to position [57, 0]
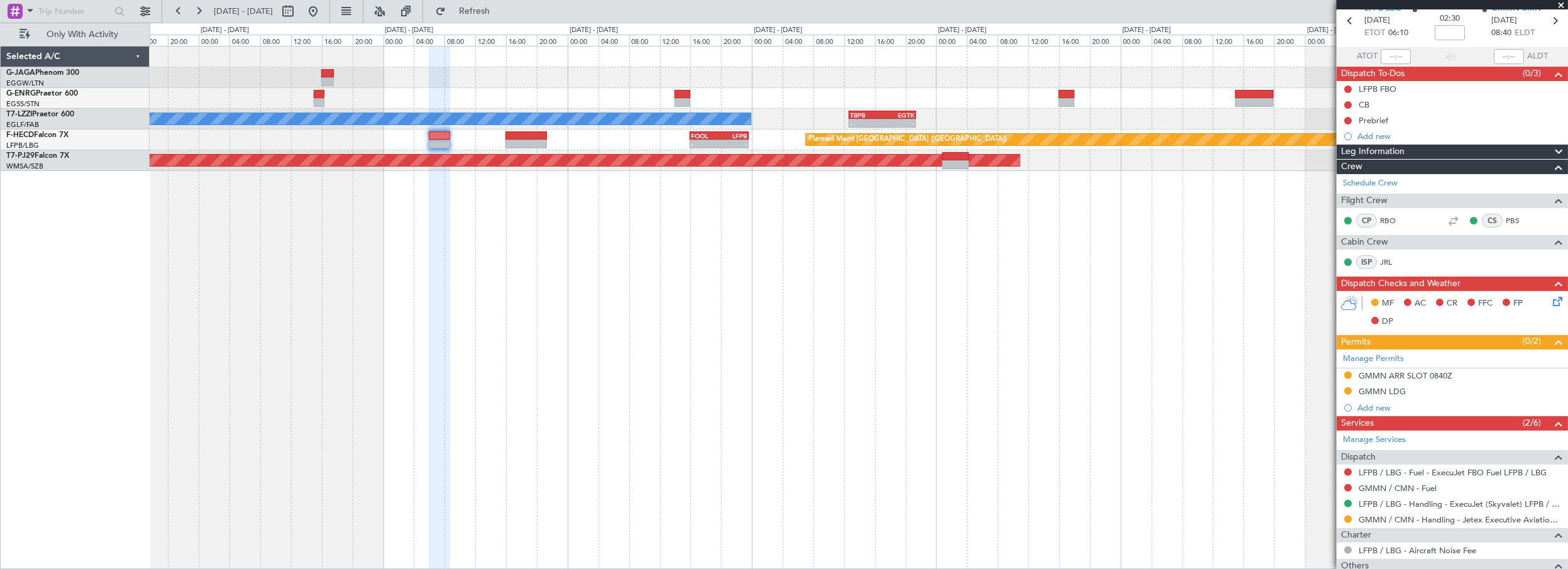
click at [835, 444] on div "A/C Unavailable [GEOGRAPHIC_DATA] ([GEOGRAPHIC_DATA]) - - TBPB 12:40 Z EGTK 21:…" at bounding box center [859, 308] width 1418 height 524
click at [446, 366] on div at bounding box center [439, 308] width 21 height 524
click at [323, 9] on button at bounding box center [313, 11] width 20 height 20
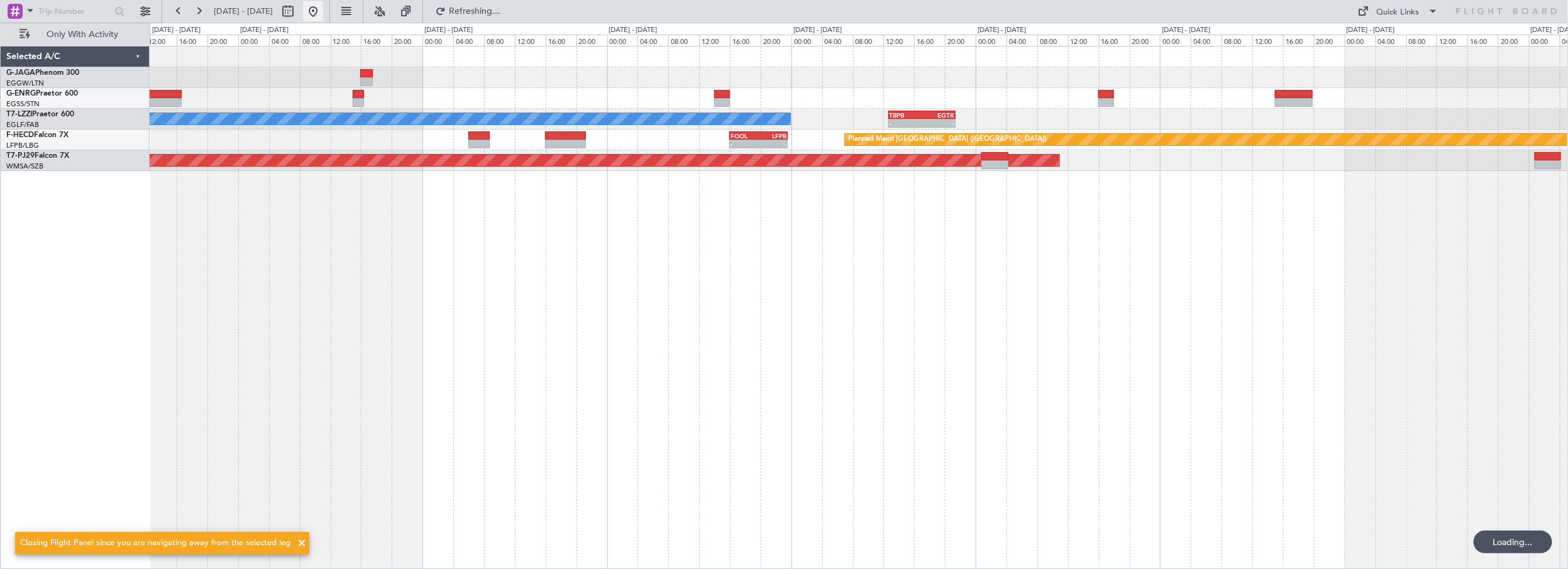
scroll to position [0, 0]
